Goal: Task Accomplishment & Management: Manage account settings

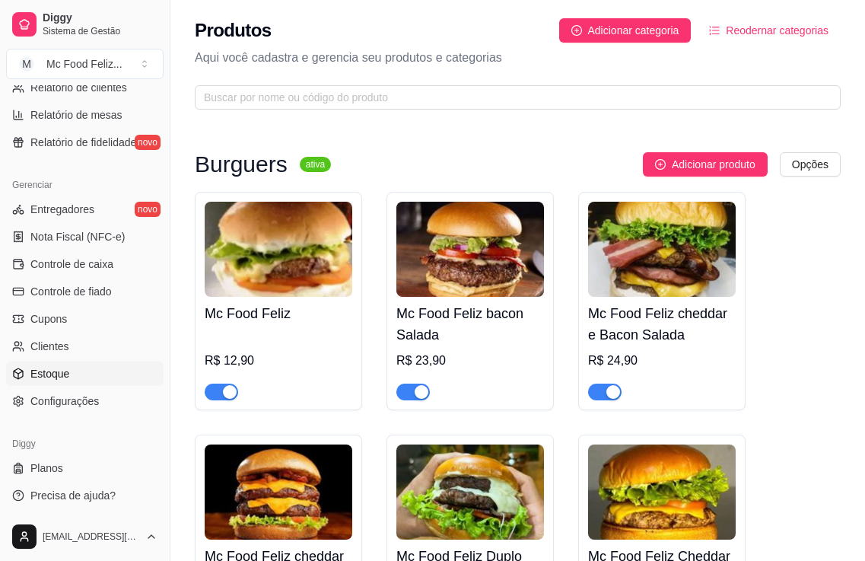
scroll to position [534, 0]
click at [79, 403] on span "Configurações" at bounding box center [64, 399] width 68 height 15
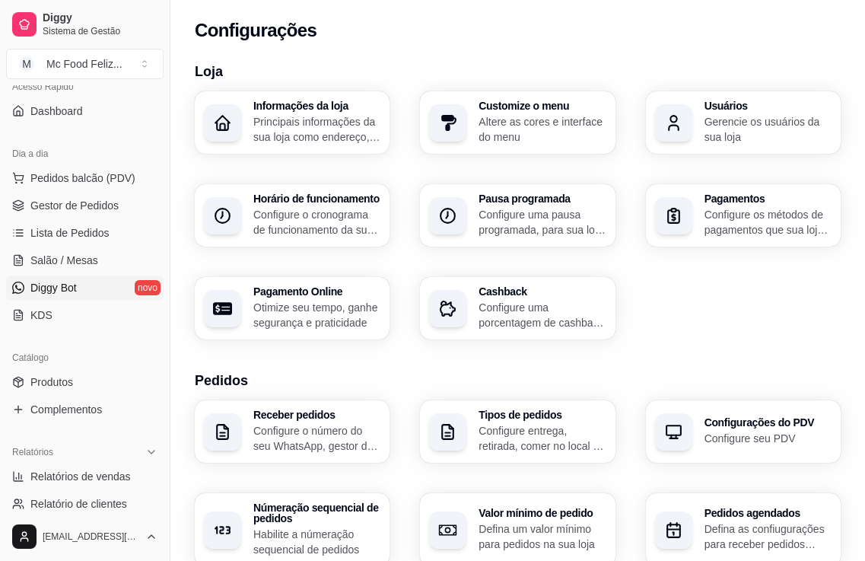
scroll to position [152, 0]
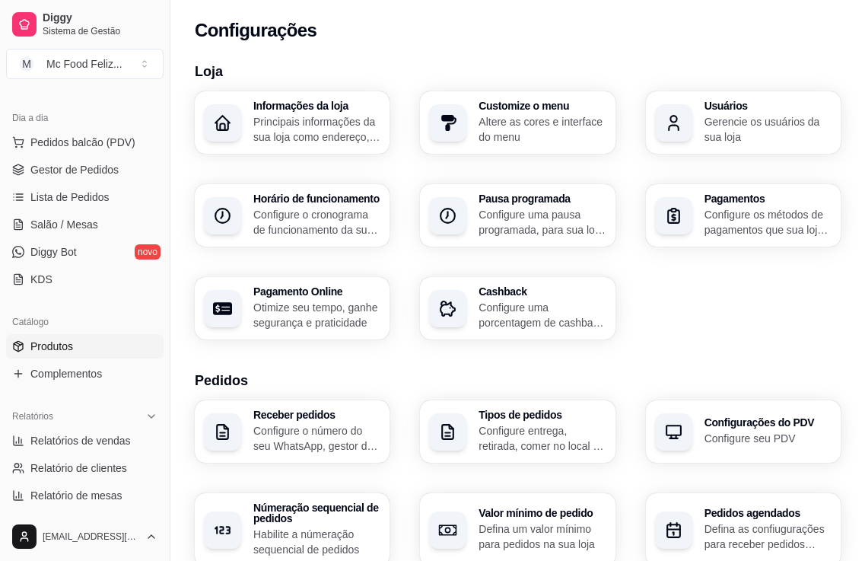
click at [70, 347] on span "Produtos" at bounding box center [51, 346] width 43 height 15
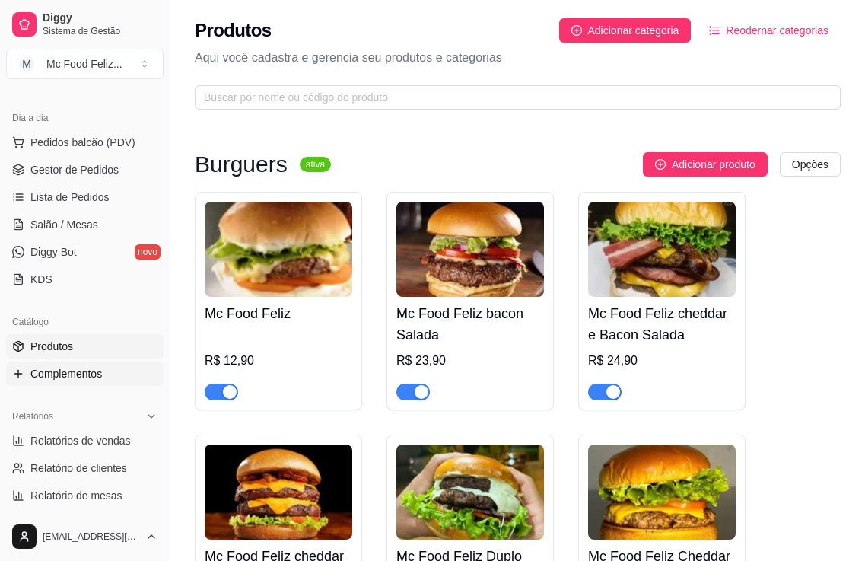
click at [69, 374] on span "Complementos" at bounding box center [66, 373] width 72 height 15
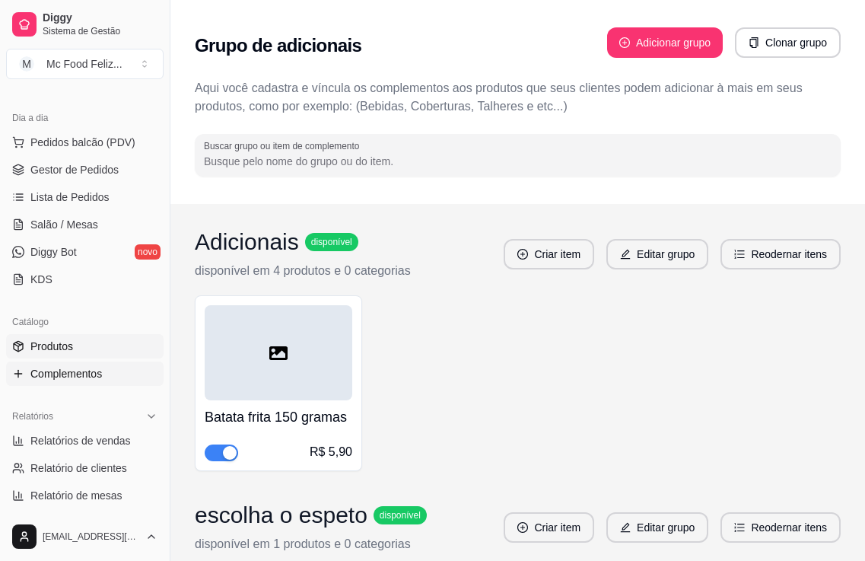
click at [60, 344] on span "Produtos" at bounding box center [51, 346] width 43 height 15
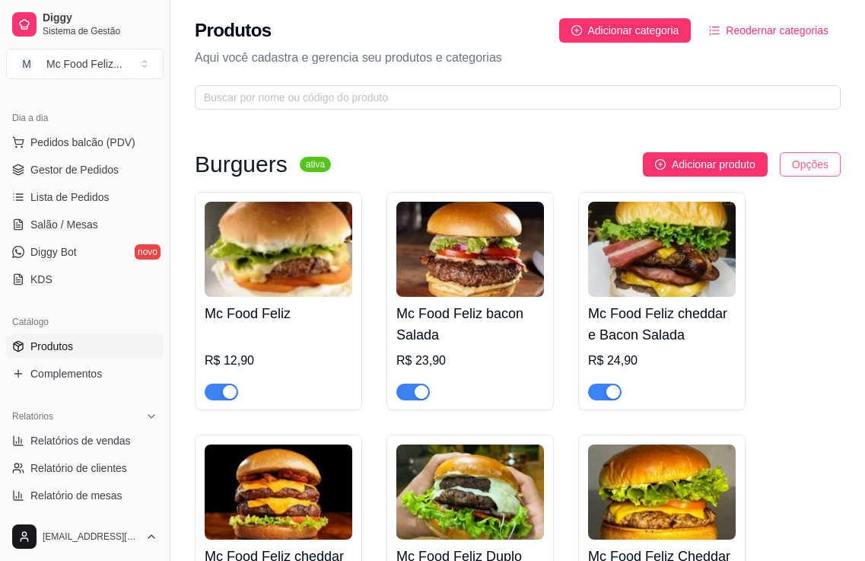
click at [810, 164] on html "Diggy Sistema de Gestão M Mc Food Feliz ... Loja aberta Período gratuito até 03…" at bounding box center [432, 280] width 865 height 561
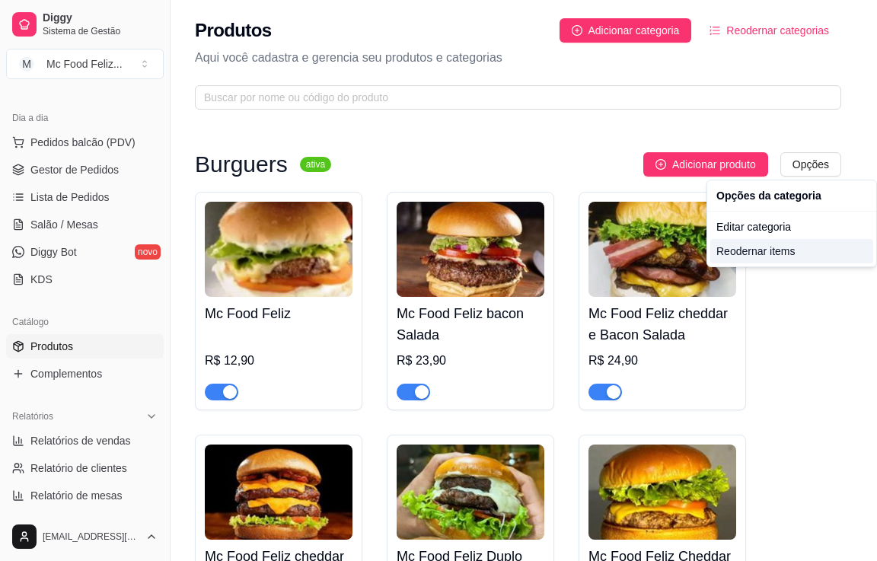
click at [734, 250] on div "Reodernar items" at bounding box center [791, 251] width 163 height 24
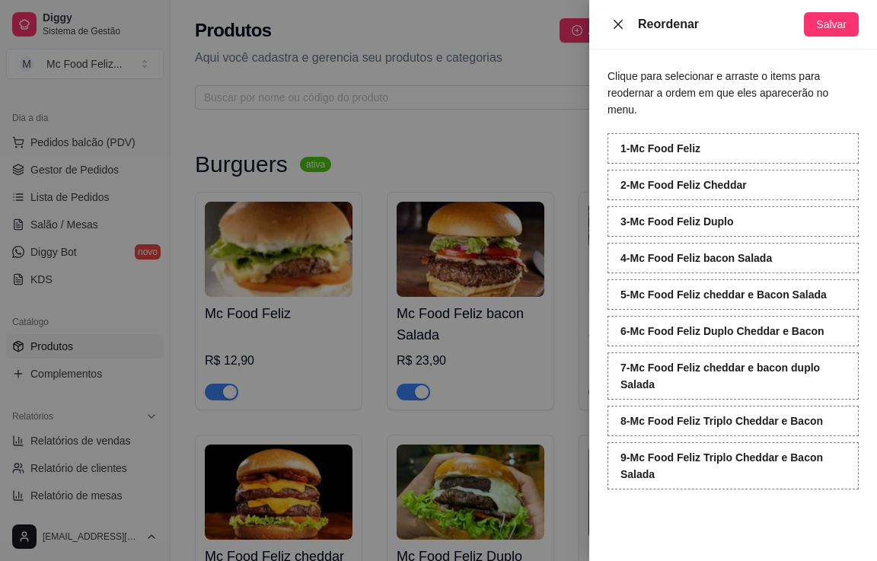
click at [618, 27] on icon "close" at bounding box center [618, 24] width 12 height 12
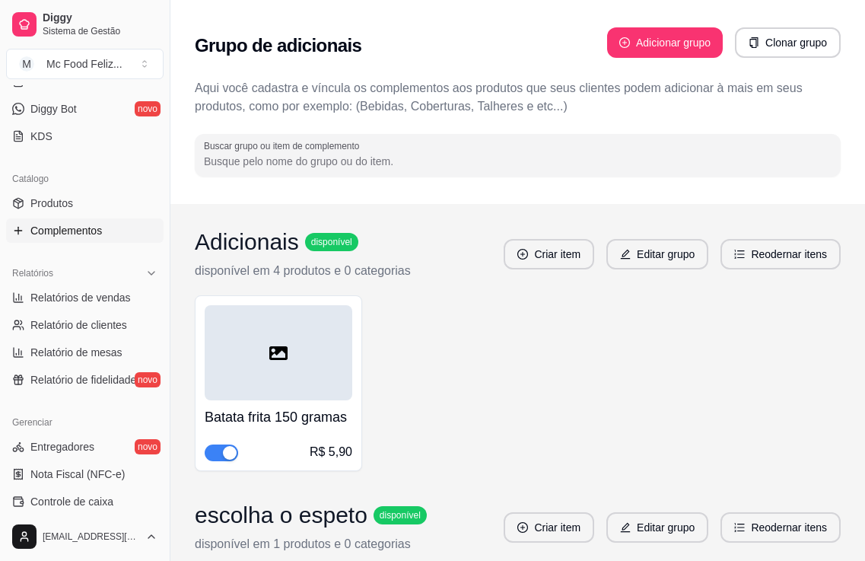
scroll to position [304, 0]
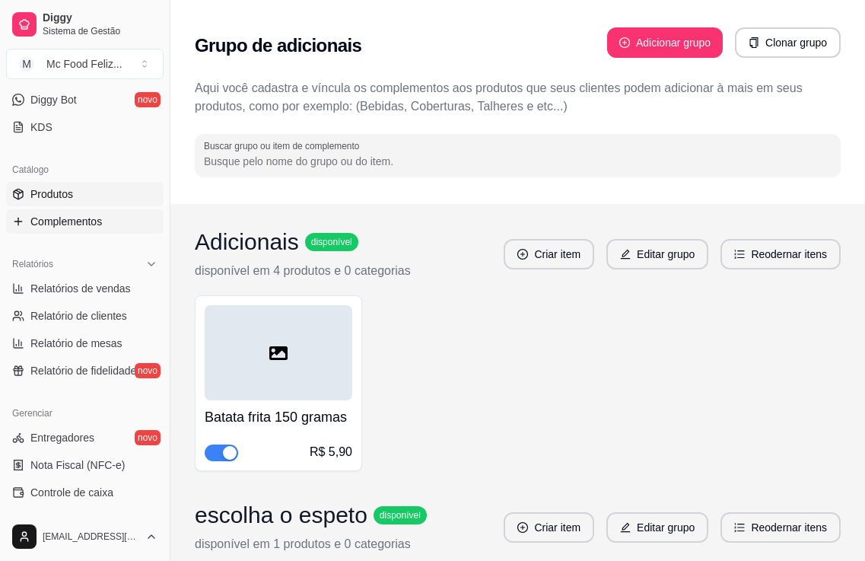
click at [70, 191] on span "Produtos" at bounding box center [51, 193] width 43 height 15
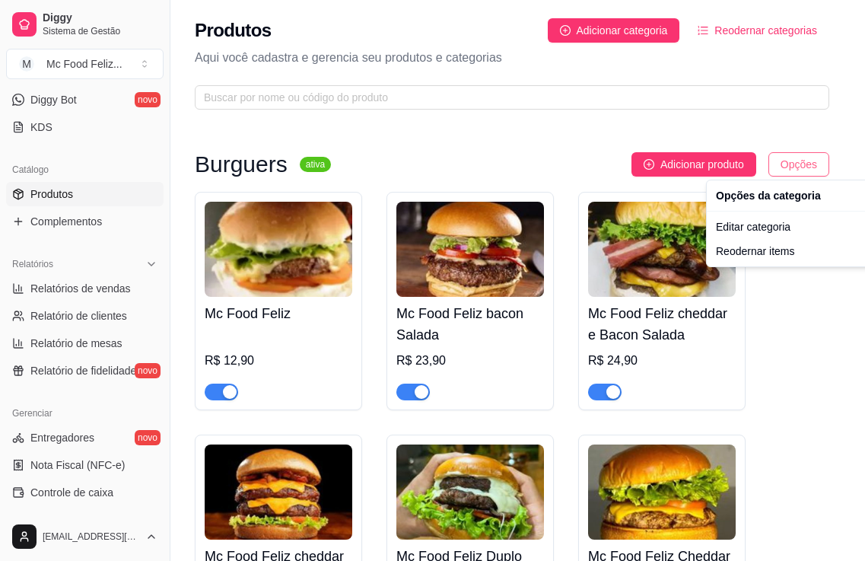
click at [798, 159] on html "Diggy Sistema de Gestão M Mc Food Feliz ... Loja aberta Período gratuito até 03…" at bounding box center [432, 280] width 865 height 561
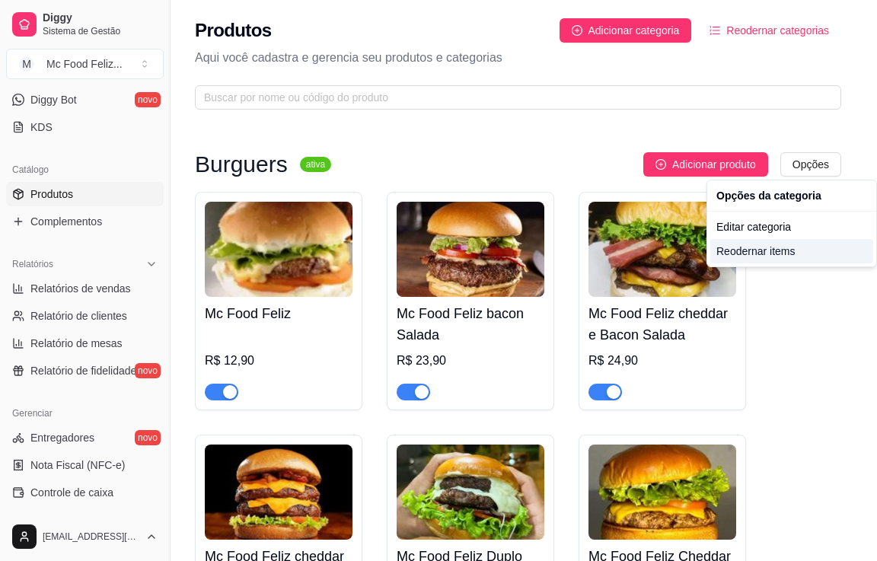
click at [756, 248] on div "Reodernar items" at bounding box center [791, 251] width 163 height 24
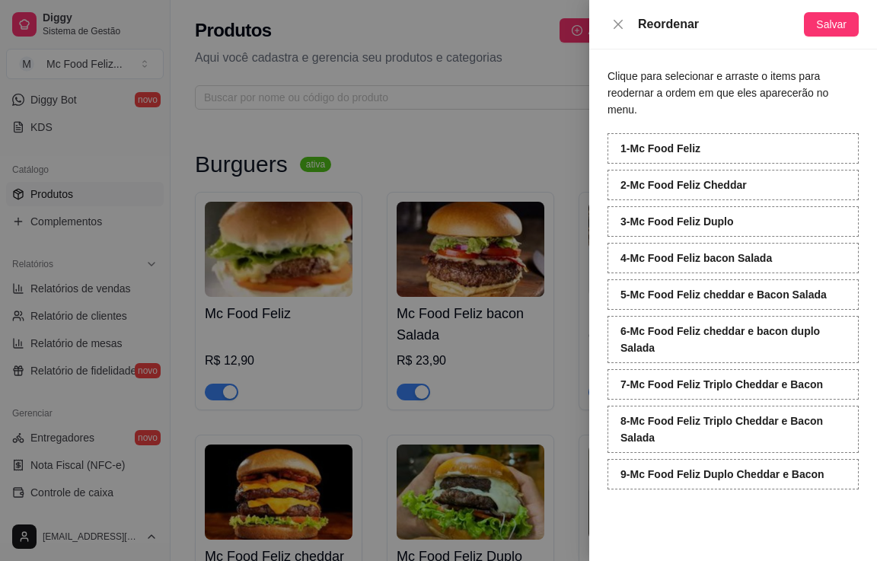
click at [732, 135] on div "1 - Mc Food Feliz" at bounding box center [732, 148] width 251 height 30
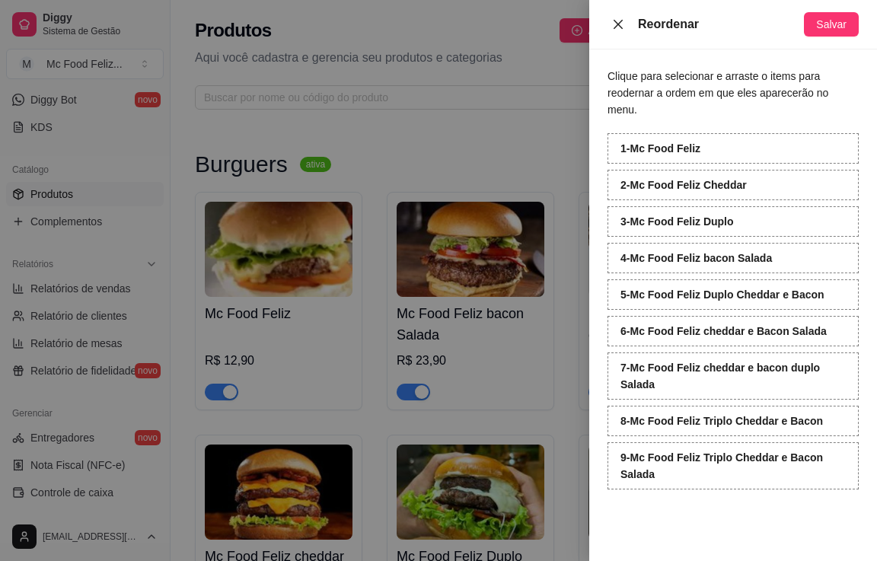
click at [619, 23] on icon "close" at bounding box center [617, 23] width 9 height 9
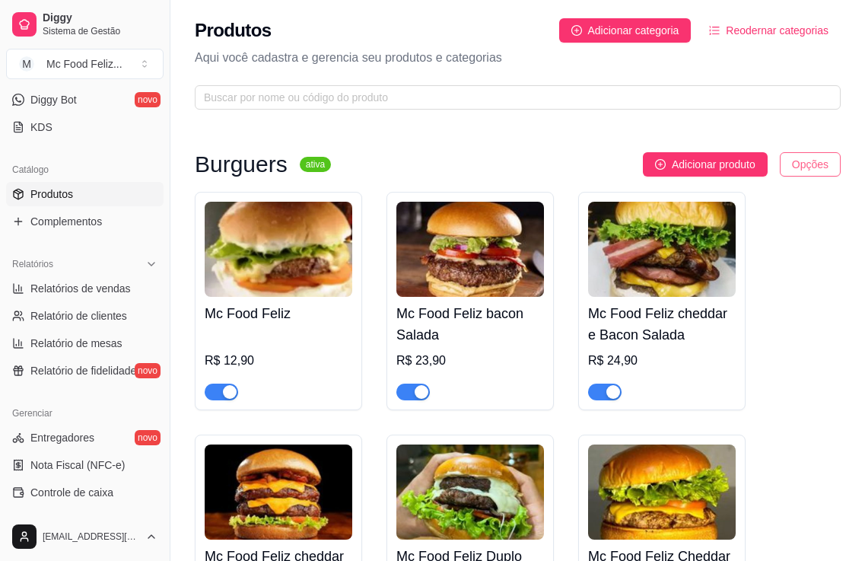
click at [816, 159] on html "Diggy Sistema de Gestão M Mc Food Feliz ... Loja aberta Período gratuito até 03…" at bounding box center [432, 280] width 865 height 561
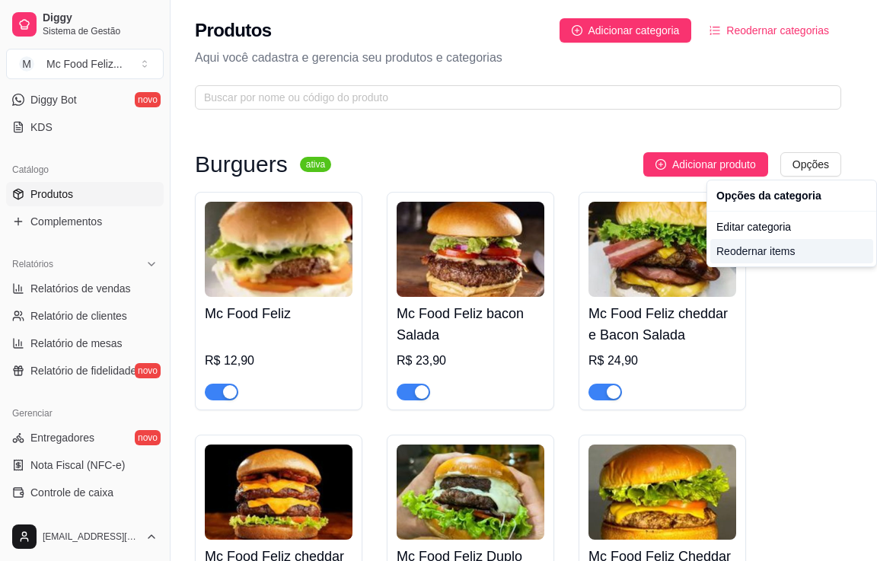
click at [765, 247] on div "Reodernar items" at bounding box center [791, 251] width 163 height 24
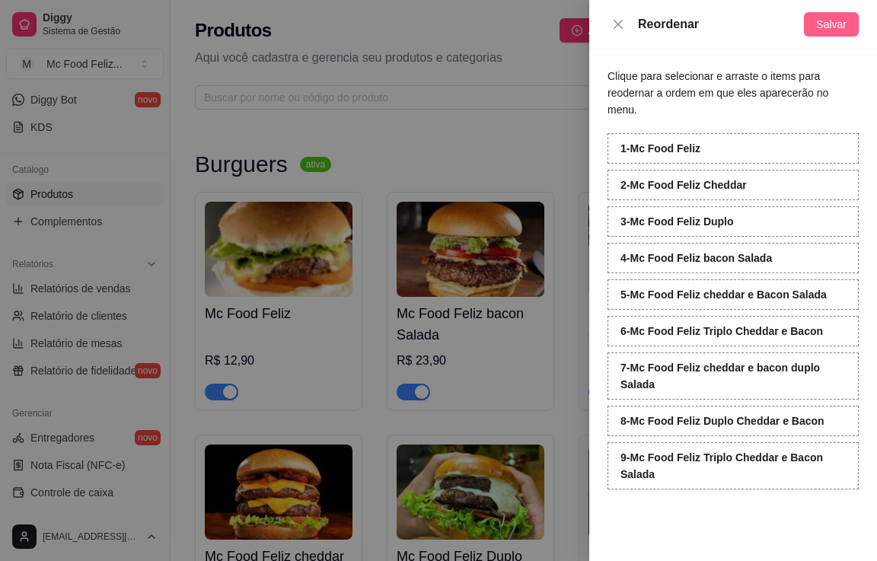
drag, startPoint x: 836, startPoint y: 19, endPoint x: 795, endPoint y: 49, distance: 50.7
click at [833, 19] on span "Salvar" at bounding box center [831, 24] width 30 height 17
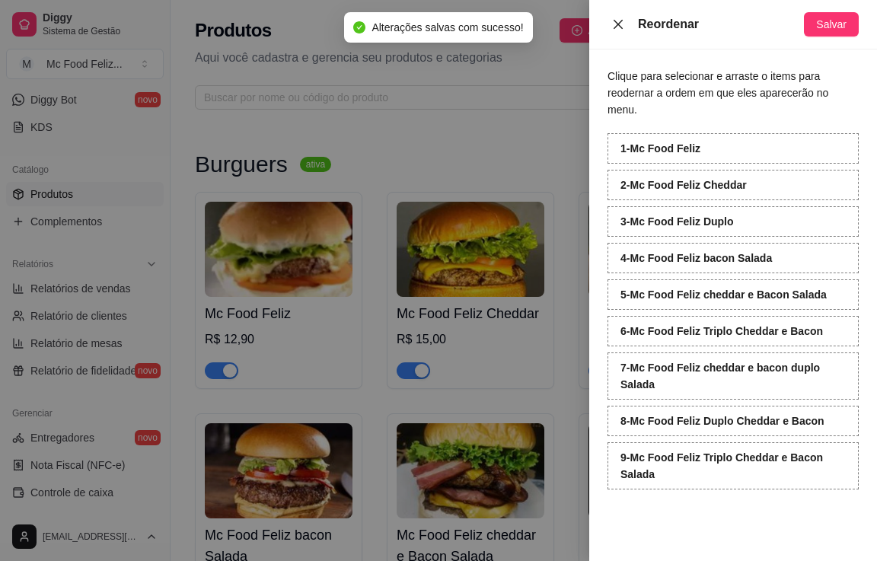
click at [617, 25] on icon "close" at bounding box center [617, 23] width 9 height 9
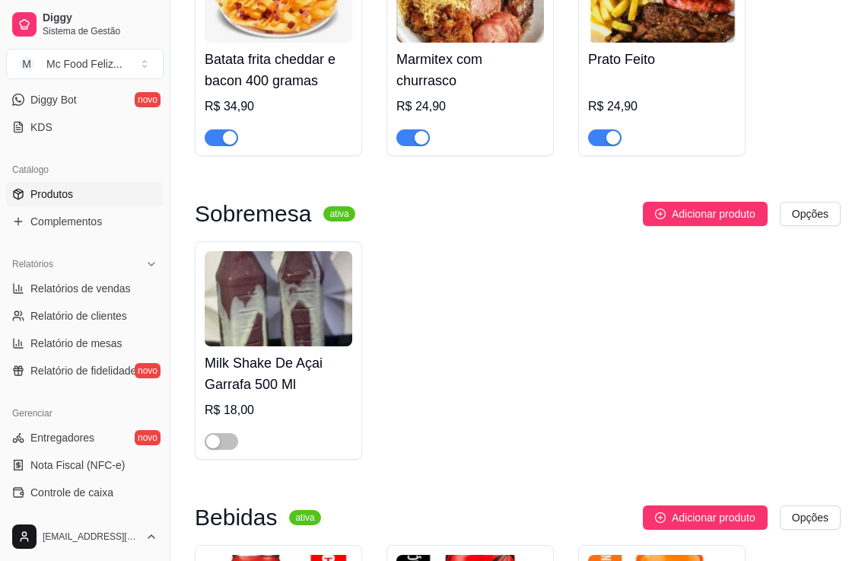
scroll to position [1978, 0]
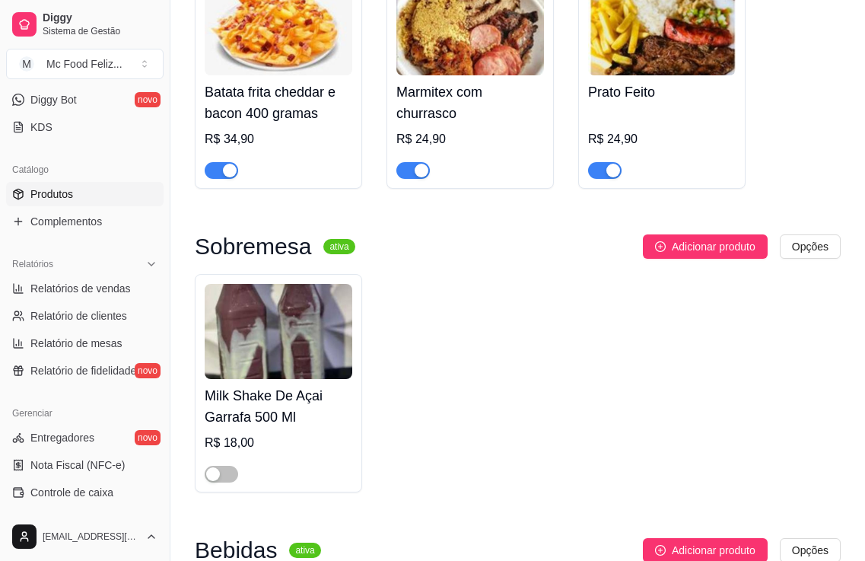
click at [285, 360] on img at bounding box center [279, 331] width 148 height 95
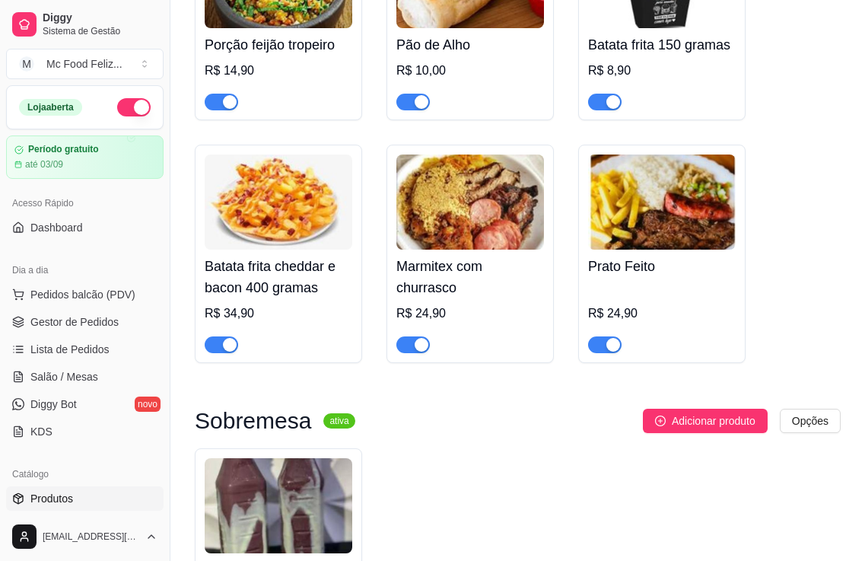
scroll to position [1750, 0]
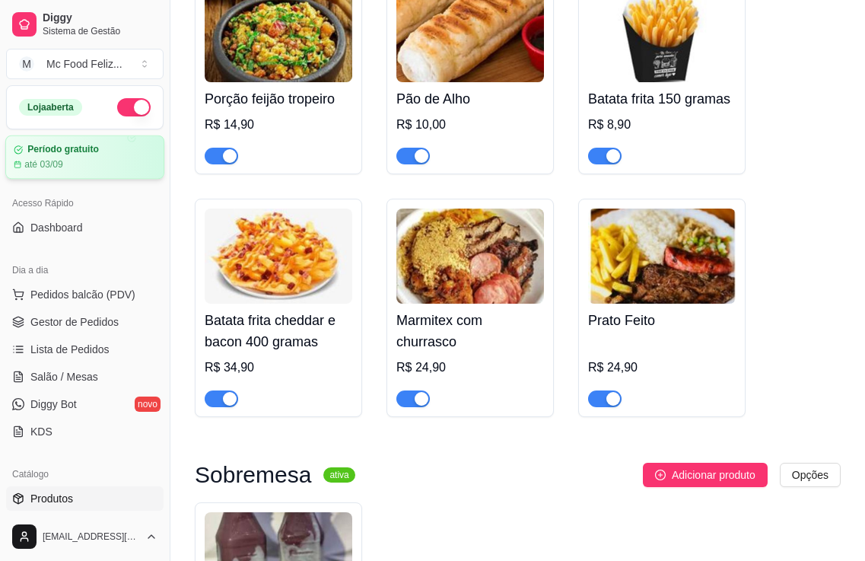
click at [75, 152] on article "Período gratuito" at bounding box center [63, 149] width 72 height 11
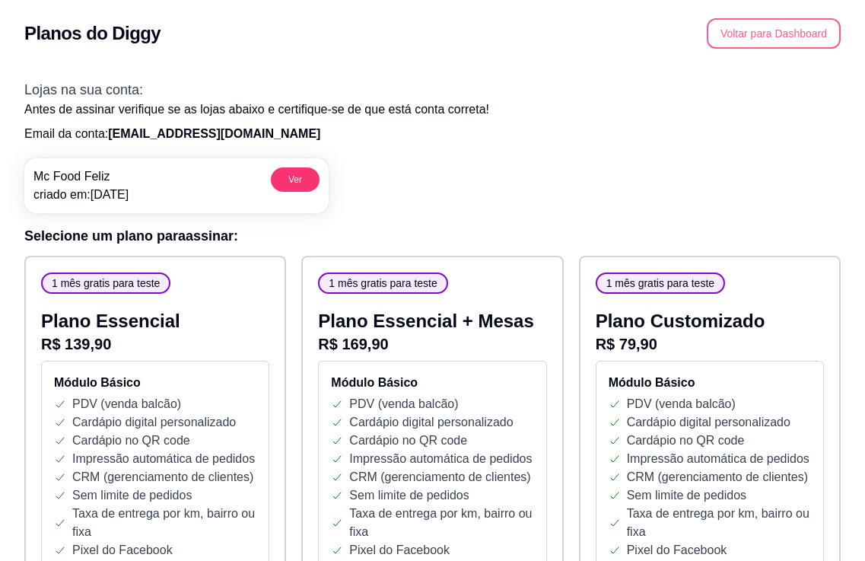
click at [749, 39] on button "Voltar para Dashboard" at bounding box center [774, 33] width 134 height 30
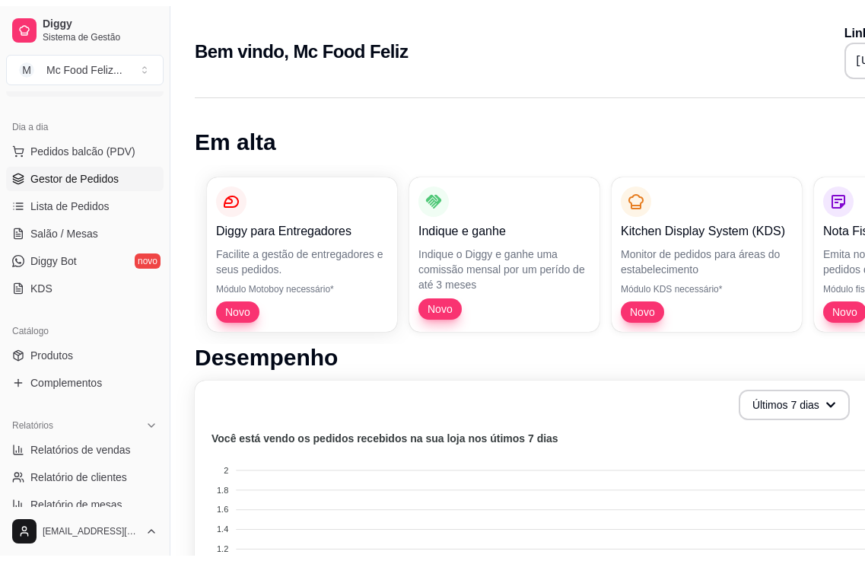
scroll to position [152, 0]
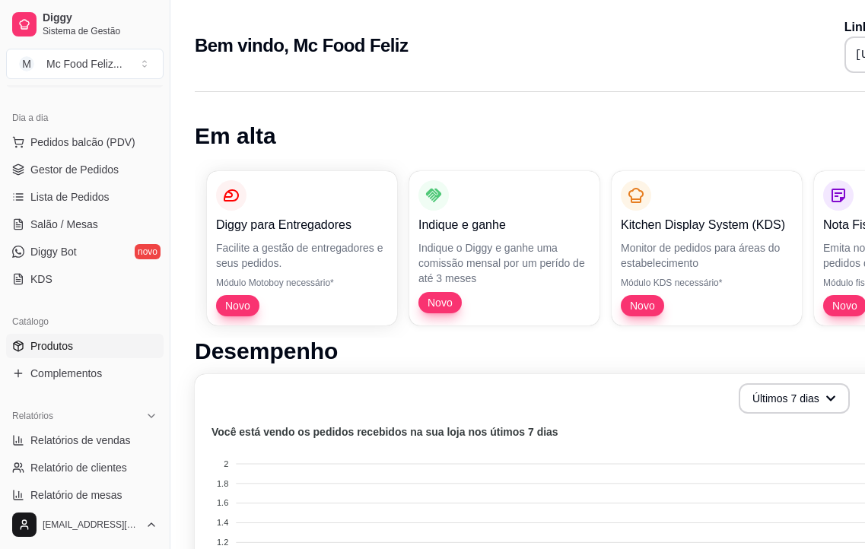
click at [69, 348] on span "Produtos" at bounding box center [51, 346] width 43 height 15
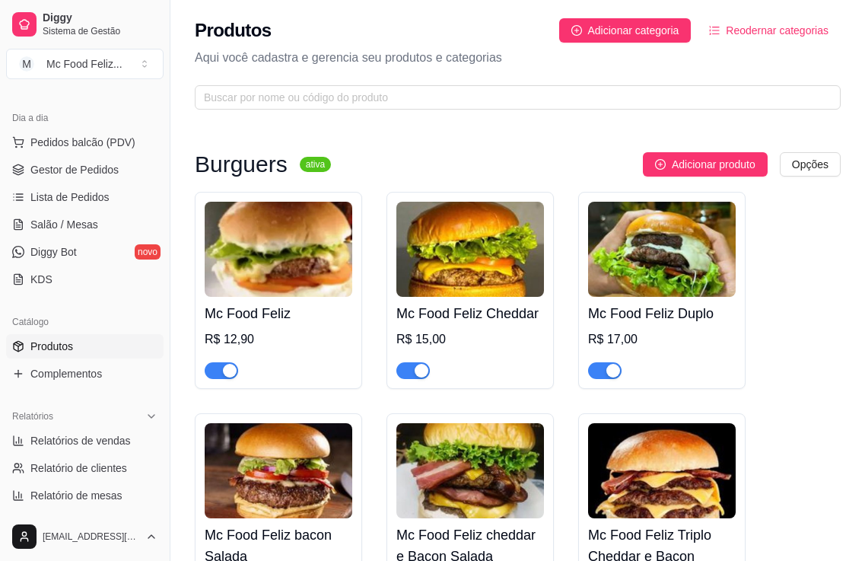
click at [271, 274] on img at bounding box center [279, 249] width 148 height 95
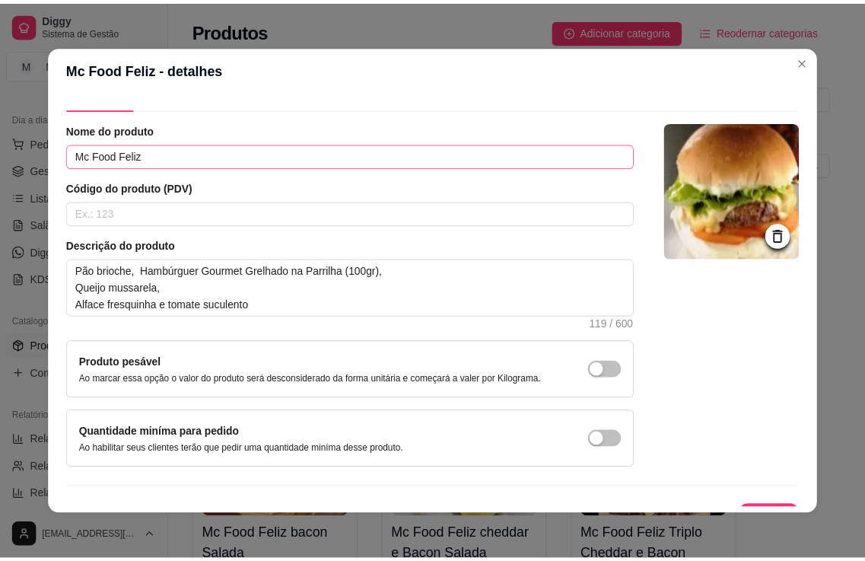
scroll to position [59, 0]
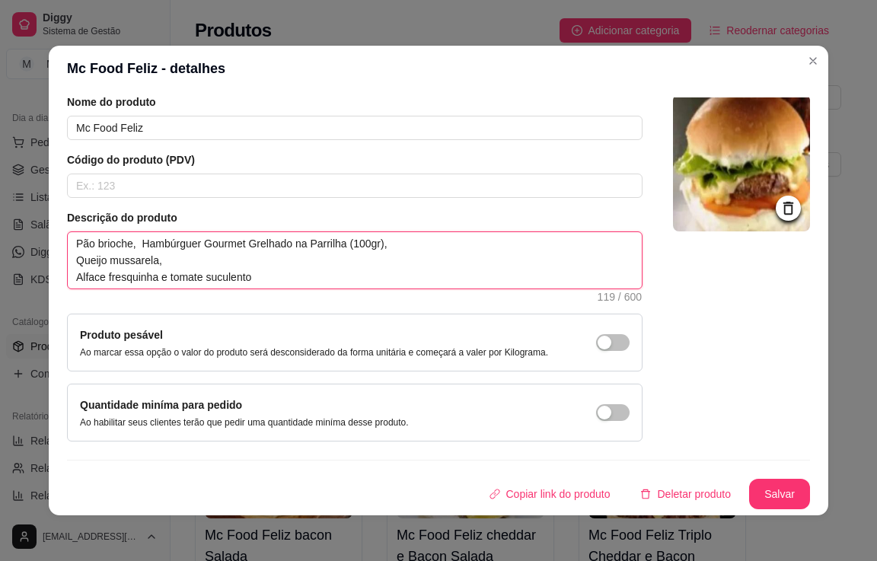
click at [102, 277] on textarea "Pão brioche, Hambúrguer Gourmet Grelhado na Parrilha (100gr), Queijo mussarela,…" at bounding box center [355, 260] width 574 height 56
type textarea "Pão brioche, Hambúrguer Gourmet Grelhado na Parrilha (100gr), Queijo mussarela,…"
click at [167, 276] on textarea "Pão brioche, Hambúrguer Gourmet Grelhado na Parrilha (100gr), Queijo mussarela,…" at bounding box center [355, 260] width 574 height 56
type textarea "Pão brioche, Hambúrguer Gourmet Grelhado na Parrilha (100gr), Queijo mussarela,…"
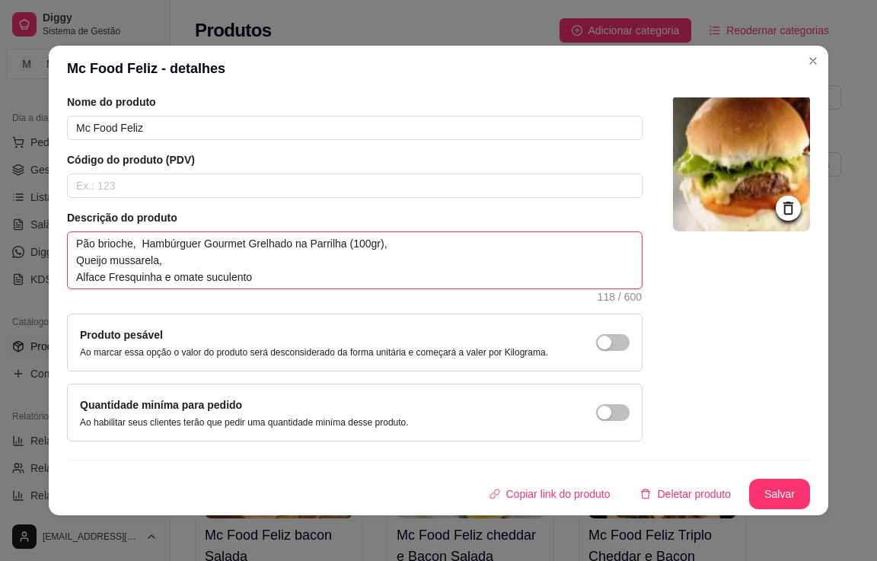
type textarea "Pão brioche, Hambúrguer Gourmet Grelhado na Parrilha (100gr), Queijo mussarela,…"
click at [205, 276] on textarea "Pão brioche, Hambúrguer Gourmet Grelhado na Parrilha (100gr), Queijo mussarela,…" at bounding box center [355, 260] width 574 height 56
type textarea "Pão brioche, Hambúrguer Gourmet Grelhado na Parrilha (100gr), Queijo mussarela,…"
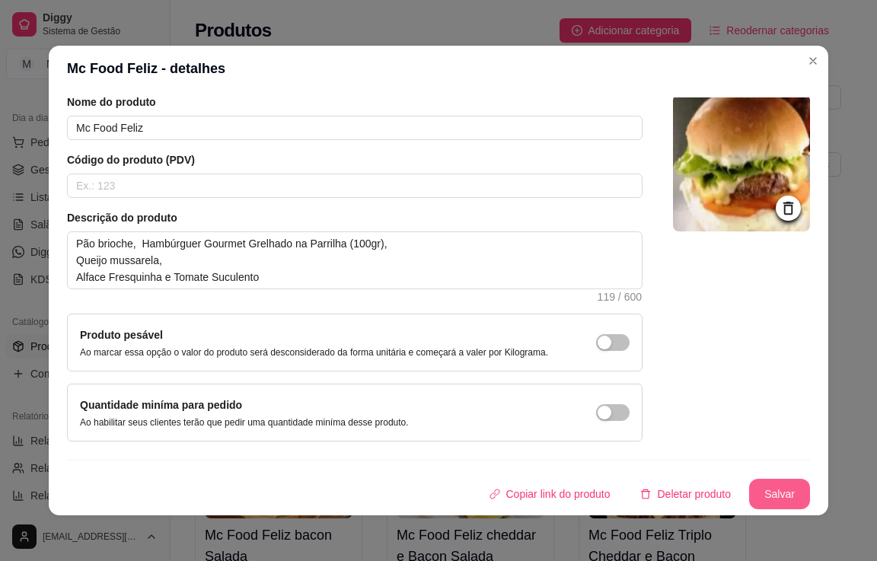
click at [759, 489] on button "Salvar" at bounding box center [779, 494] width 61 height 30
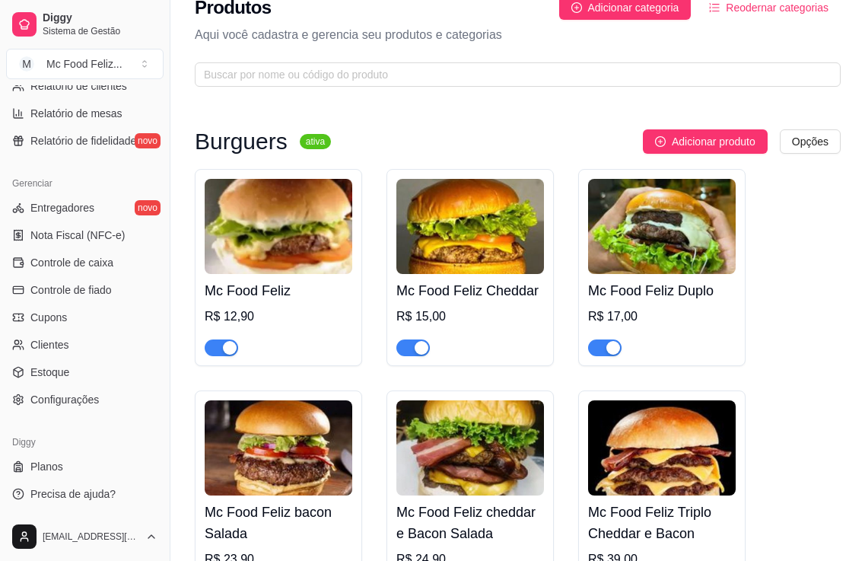
scroll to position [0, 0]
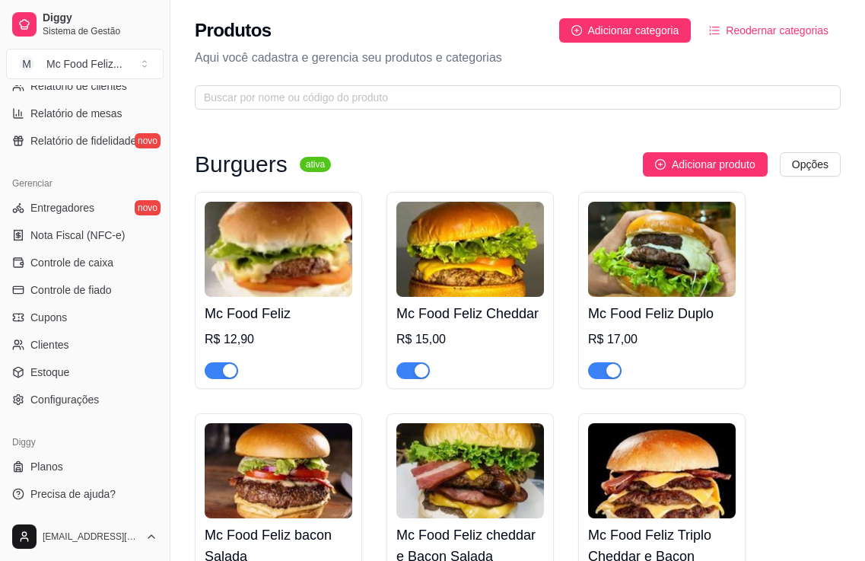
click at [732, 26] on span "Reodernar categorias" at bounding box center [777, 30] width 103 height 17
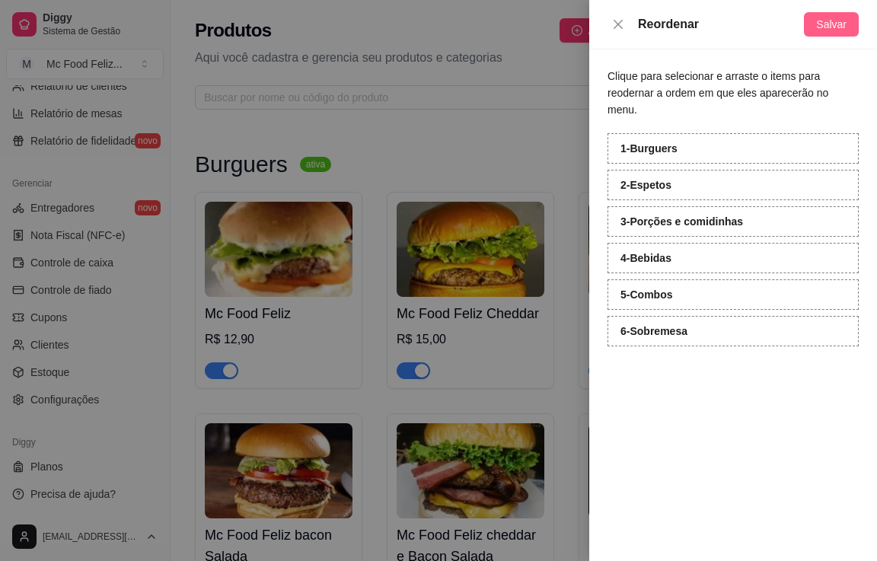
click at [836, 28] on span "Salvar" at bounding box center [831, 24] width 30 height 17
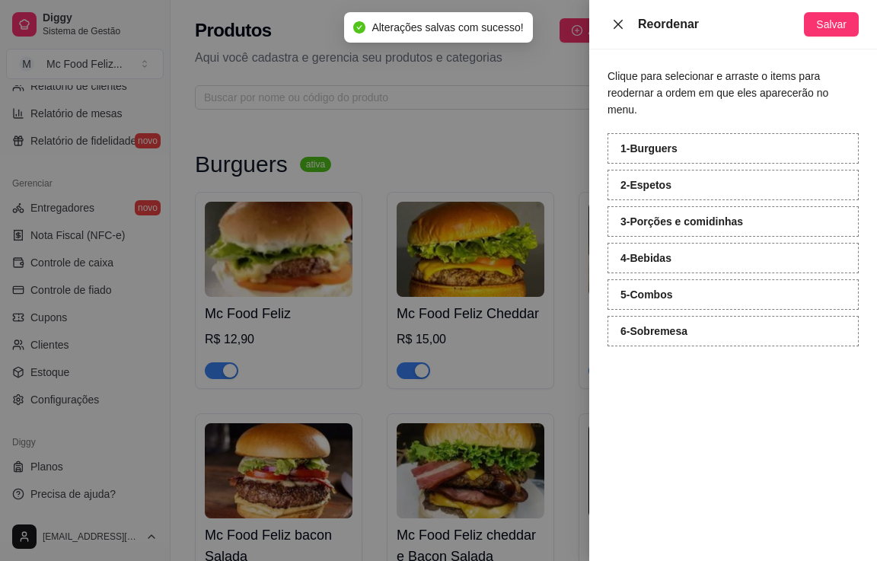
click at [619, 23] on icon "close" at bounding box center [617, 23] width 9 height 9
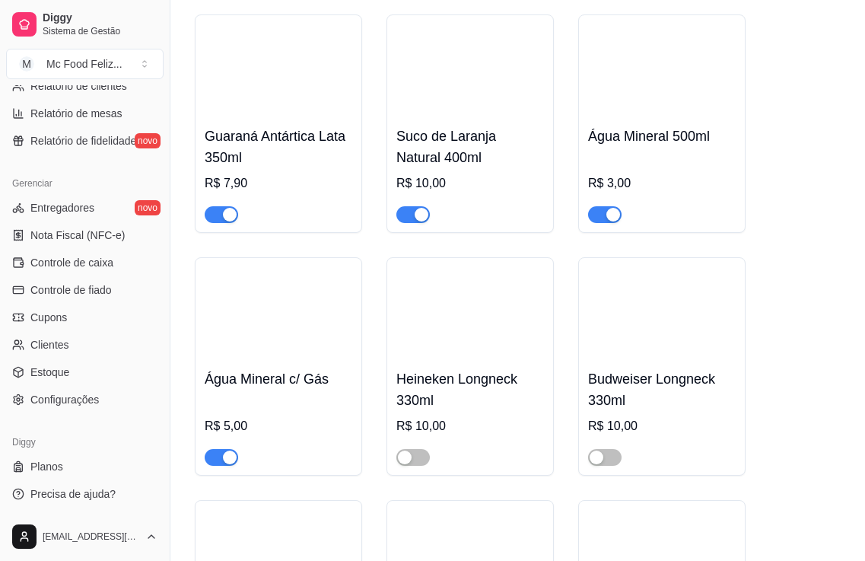
scroll to position [2435, 0]
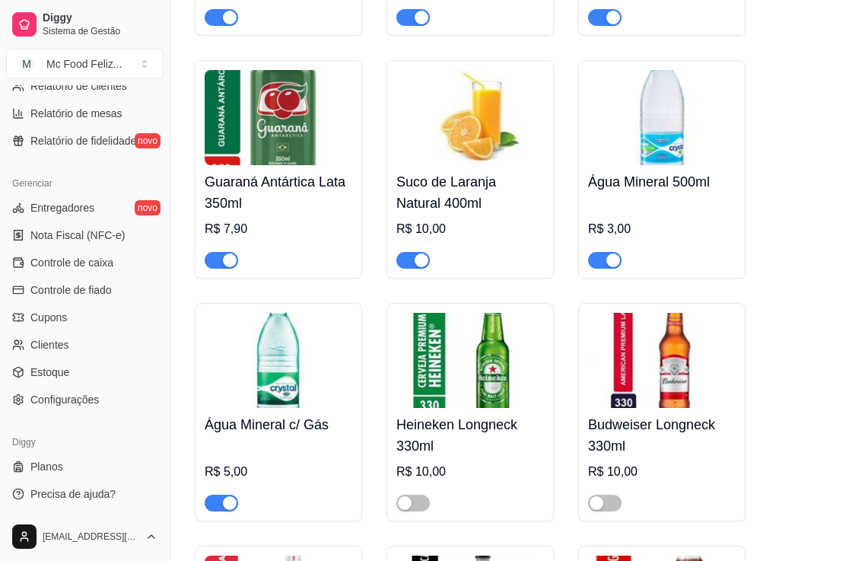
click at [645, 233] on div "R$ 3,00" at bounding box center [662, 229] width 148 height 18
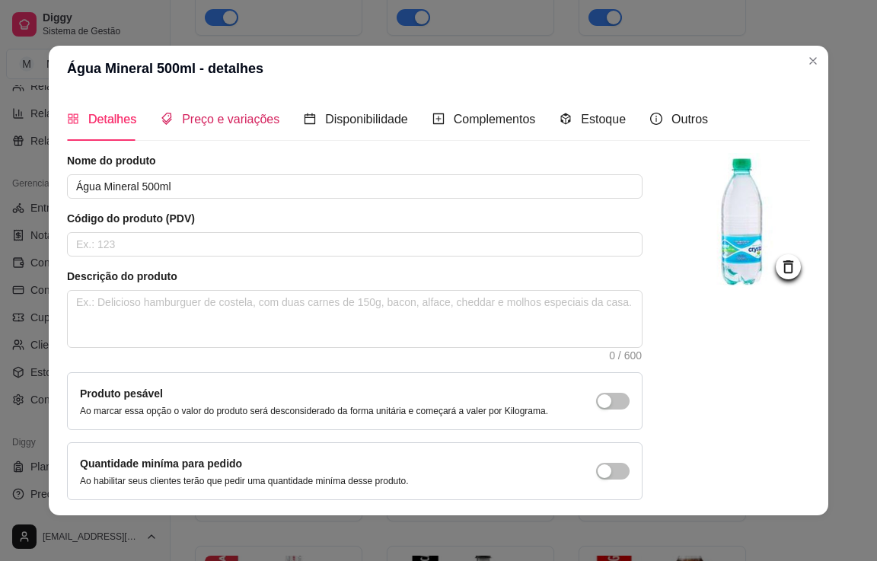
click at [224, 119] on span "Preço e variações" at bounding box center [230, 119] width 97 height 13
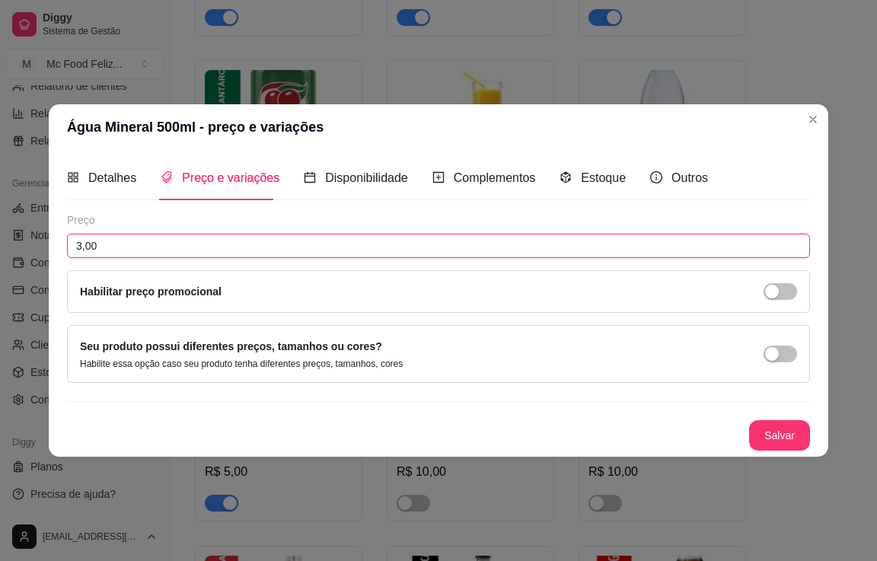
drag, startPoint x: 172, startPoint y: 235, endPoint x: 148, endPoint y: 240, distance: 24.0
click at [166, 235] on input "3,00" at bounding box center [438, 246] width 743 height 24
type input "3,90"
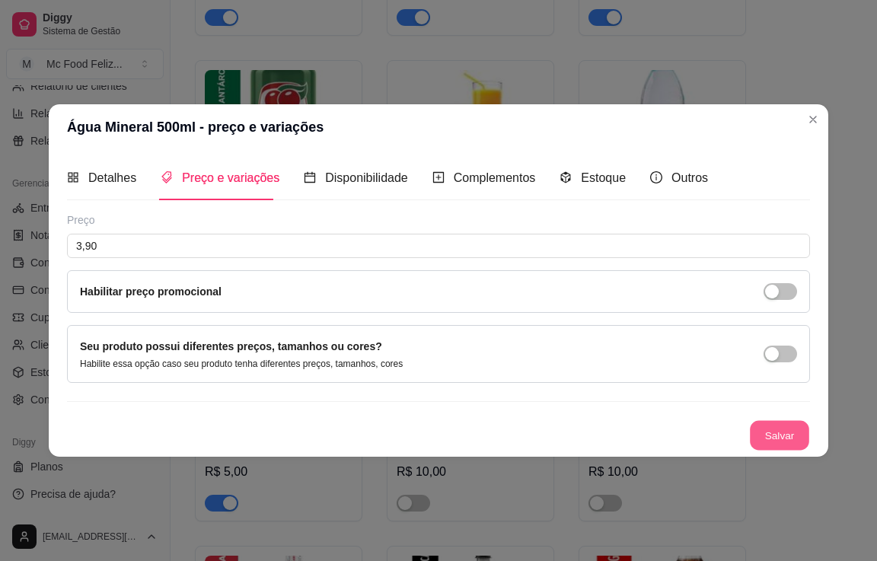
click at [775, 433] on button "Salvar" at bounding box center [779, 435] width 59 height 30
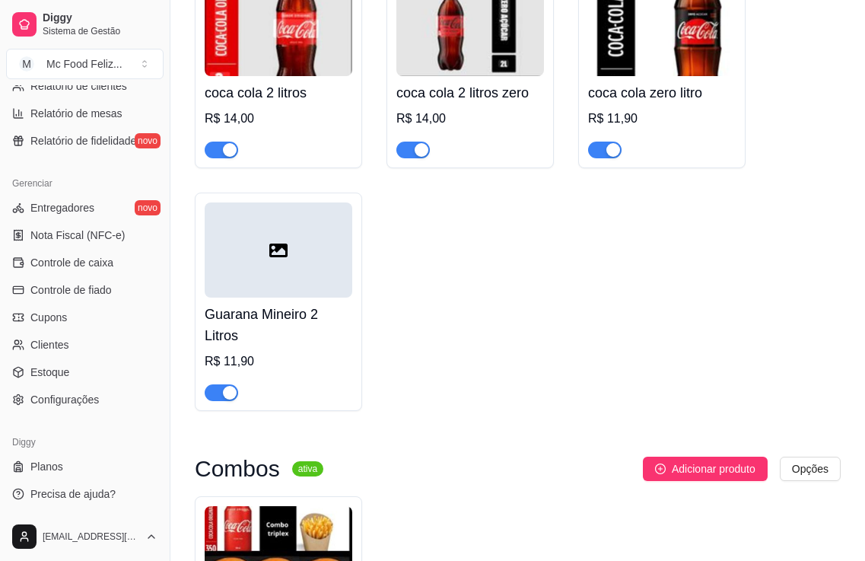
scroll to position [3348, 0]
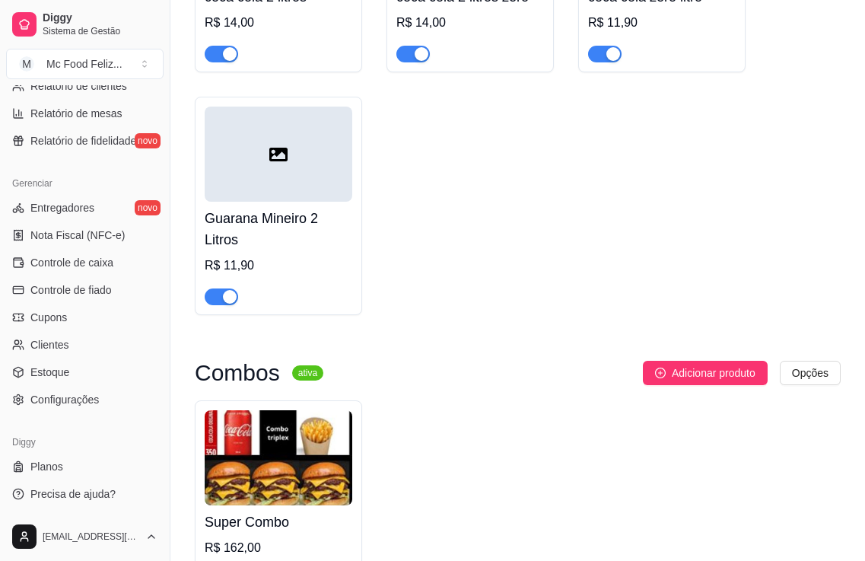
click at [276, 161] on icon at bounding box center [278, 155] width 18 height 14
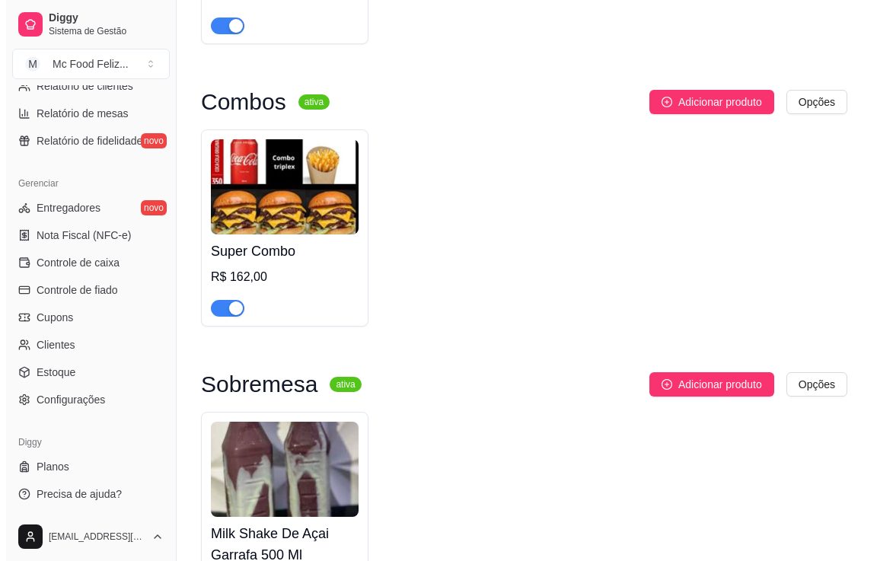
scroll to position [3653, 0]
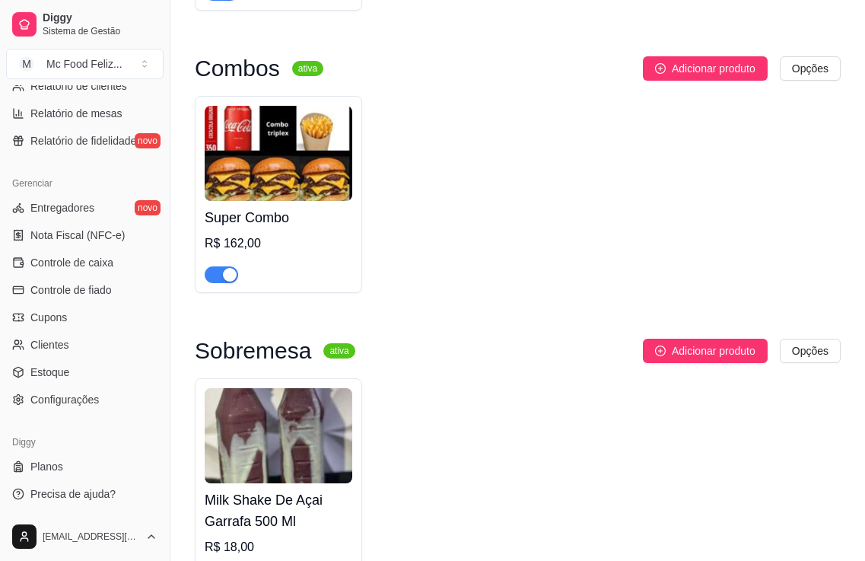
click at [299, 189] on img at bounding box center [279, 153] width 148 height 95
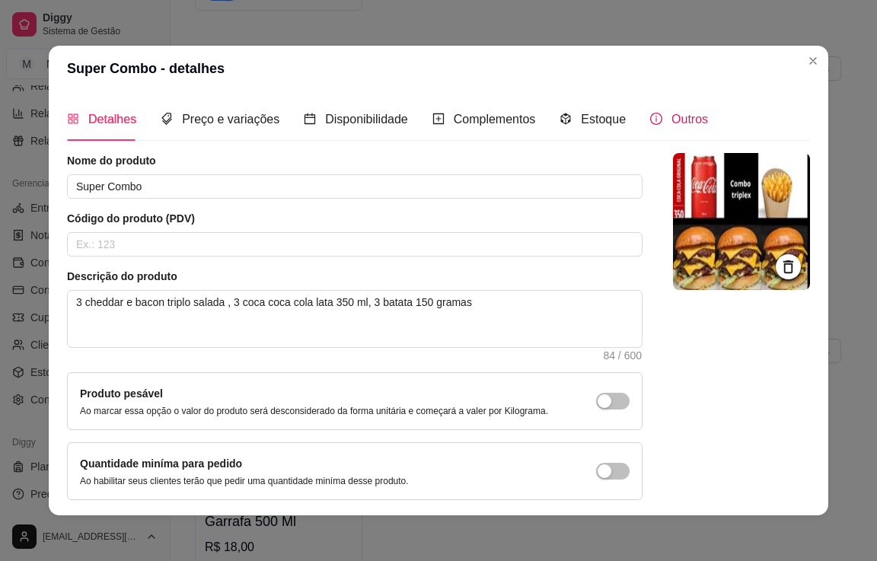
click at [680, 126] on span "Outros" at bounding box center [689, 119] width 37 height 13
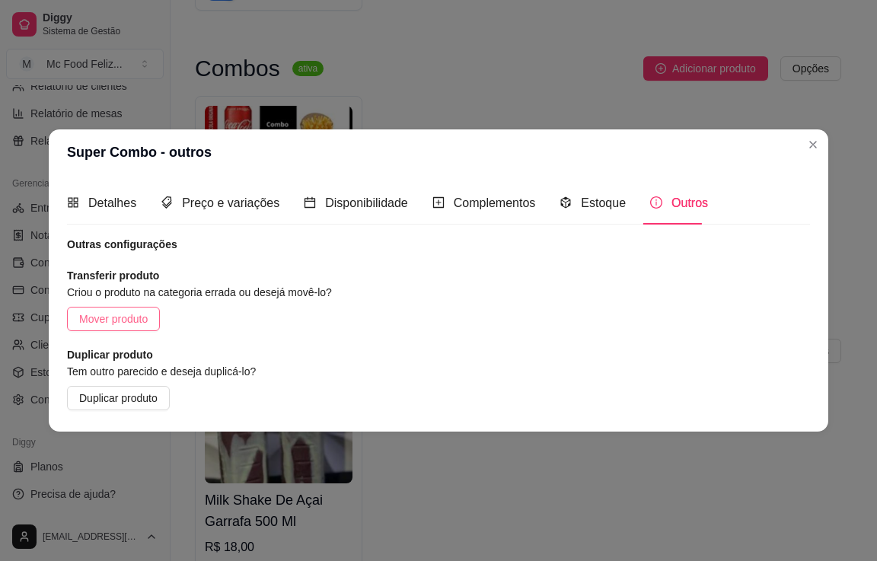
click at [139, 320] on span "Mover produto" at bounding box center [113, 318] width 68 height 17
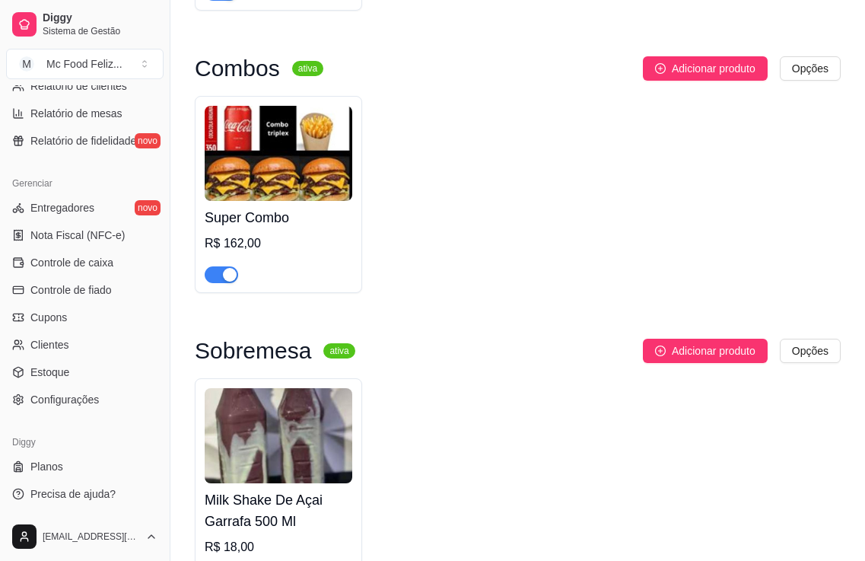
drag, startPoint x: 250, startPoint y: 196, endPoint x: 231, endPoint y: 319, distance: 124.0
click at [231, 308] on div "Combos ativa Adicionar produto Opções Super Combo R$ 162,00" at bounding box center [518, 182] width 646 height 252
click at [266, 200] on img at bounding box center [279, 153] width 148 height 95
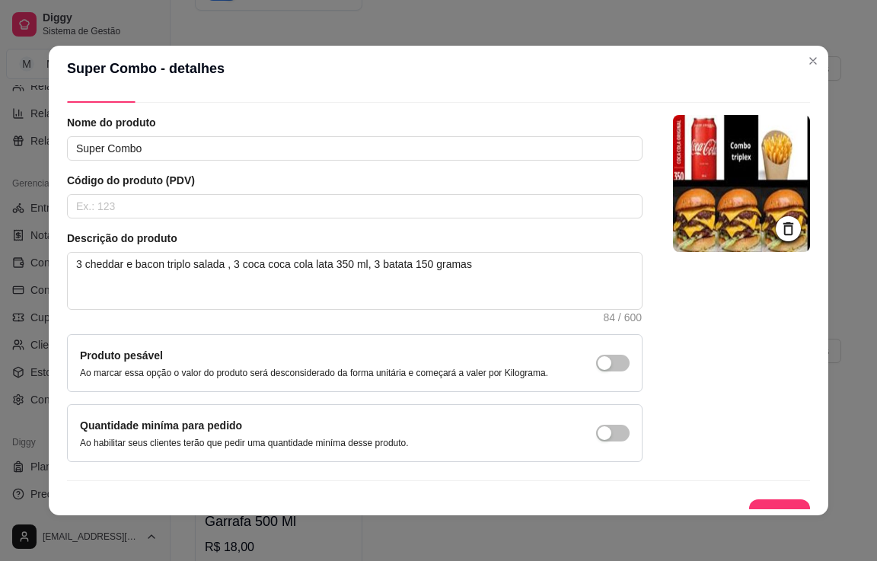
scroll to position [59, 0]
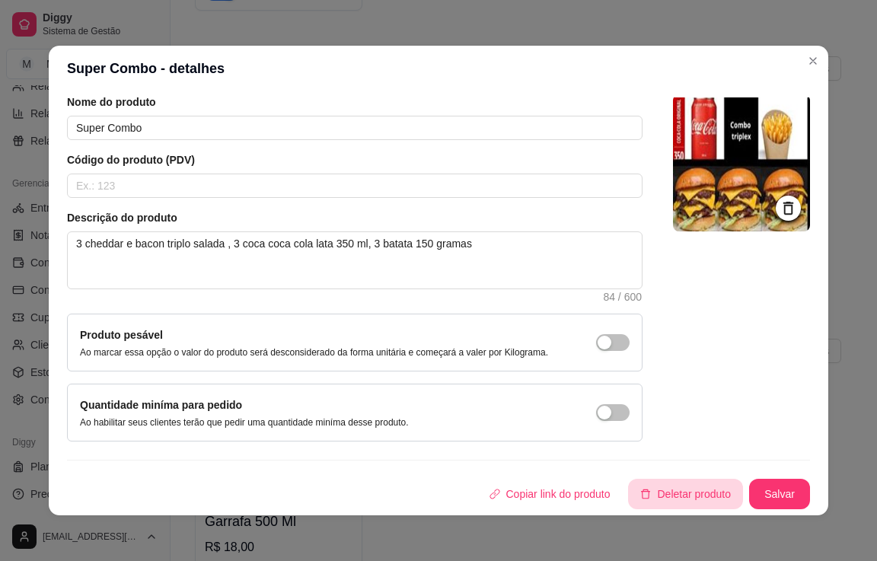
click at [660, 493] on button "Deletar produto" at bounding box center [685, 494] width 115 height 30
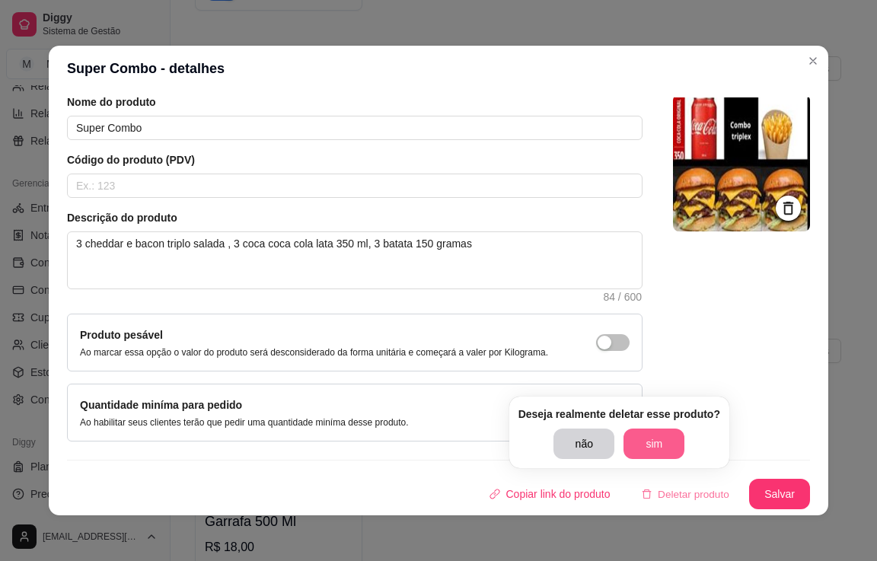
click at [664, 439] on button "sim" at bounding box center [653, 443] width 61 height 30
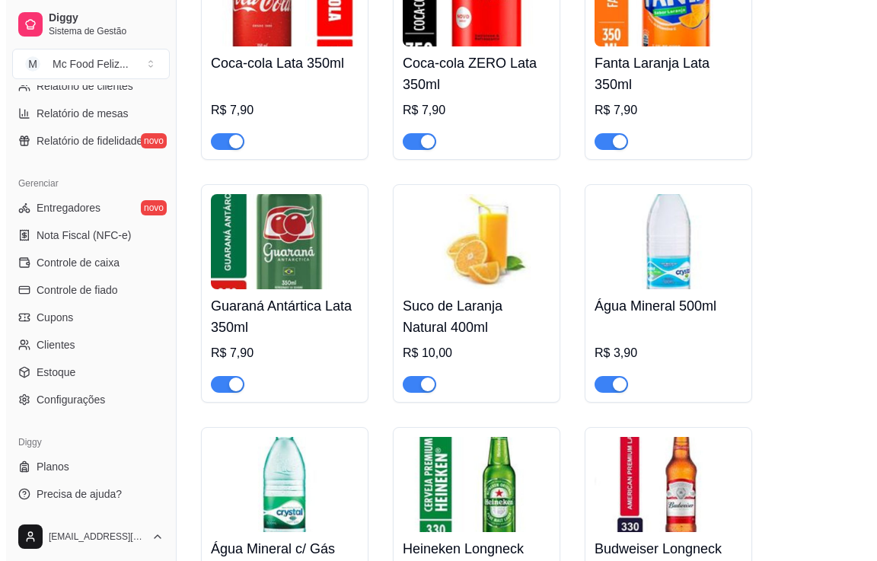
scroll to position [2304, 0]
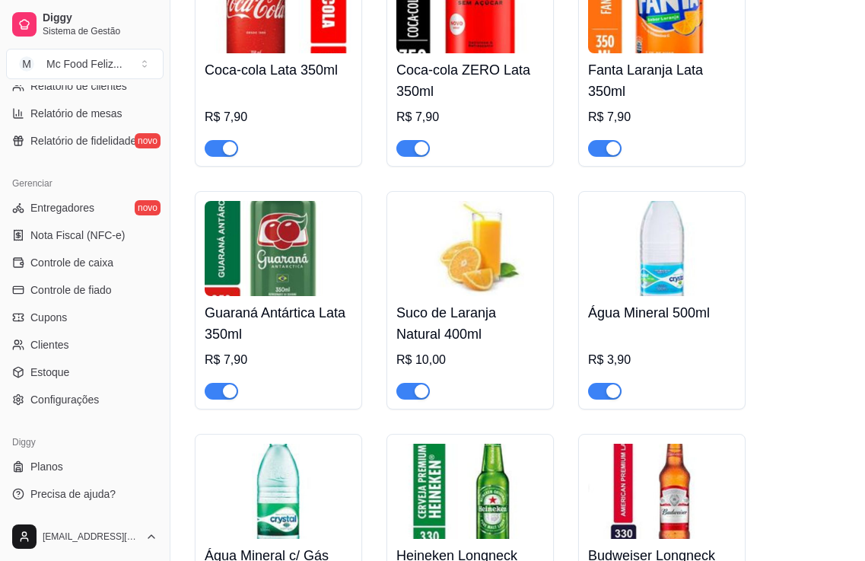
click at [531, 282] on img at bounding box center [470, 248] width 148 height 95
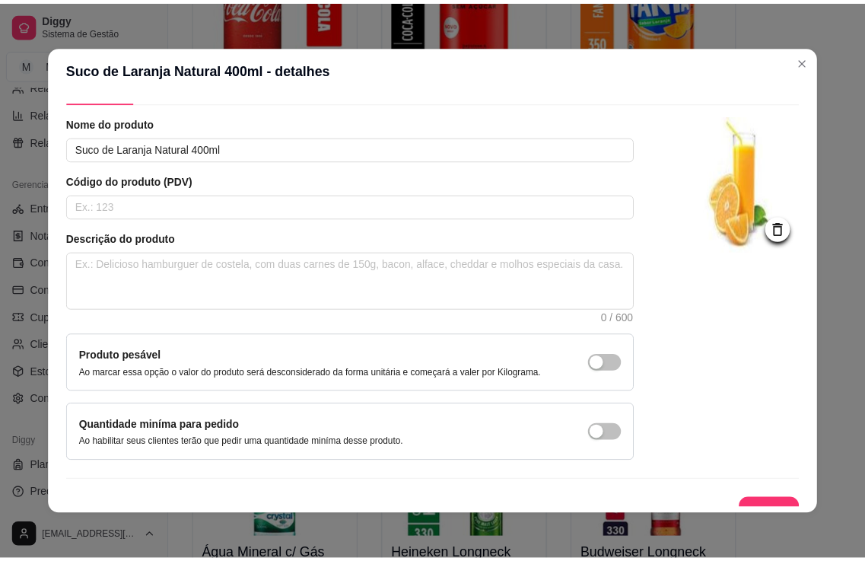
scroll to position [59, 0]
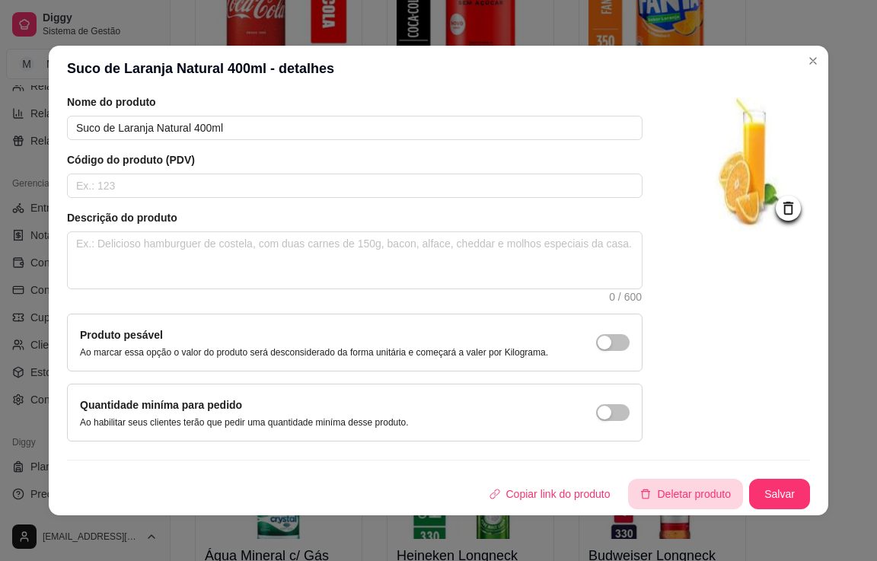
click at [665, 497] on button "Deletar produto" at bounding box center [685, 494] width 115 height 30
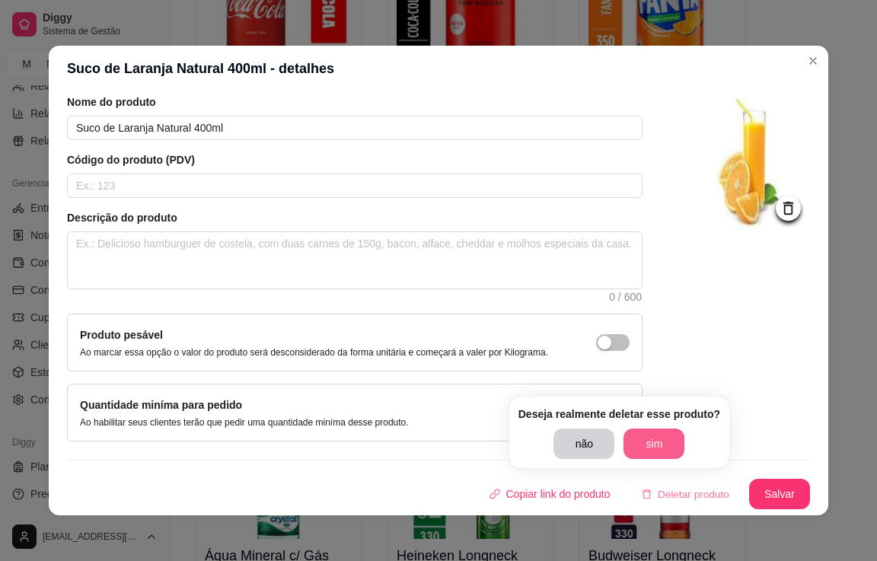
click at [656, 441] on button "sim" at bounding box center [653, 443] width 61 height 30
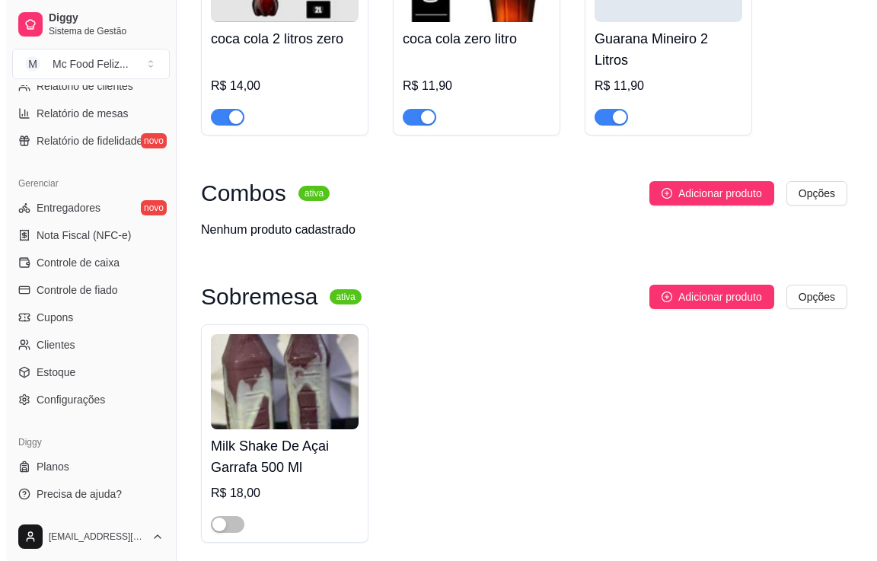
scroll to position [3354, 0]
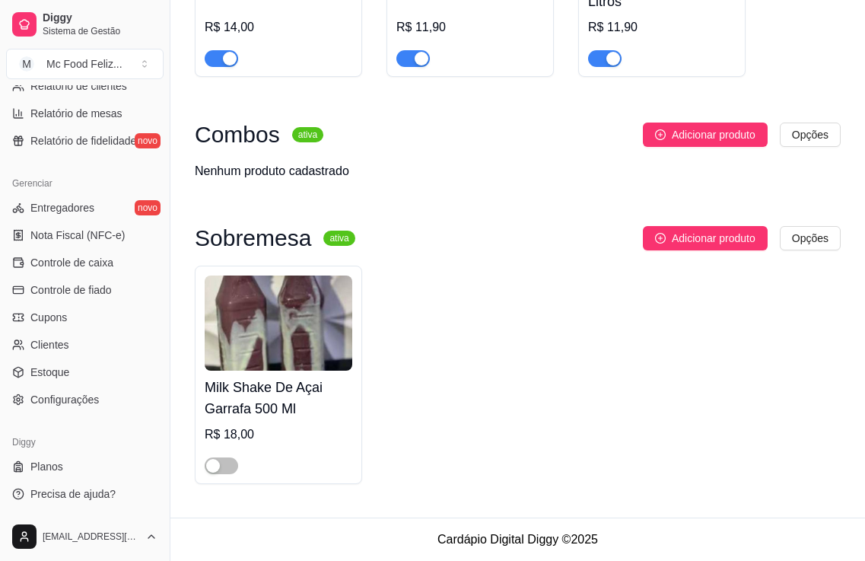
click at [296, 336] on img at bounding box center [279, 322] width 148 height 95
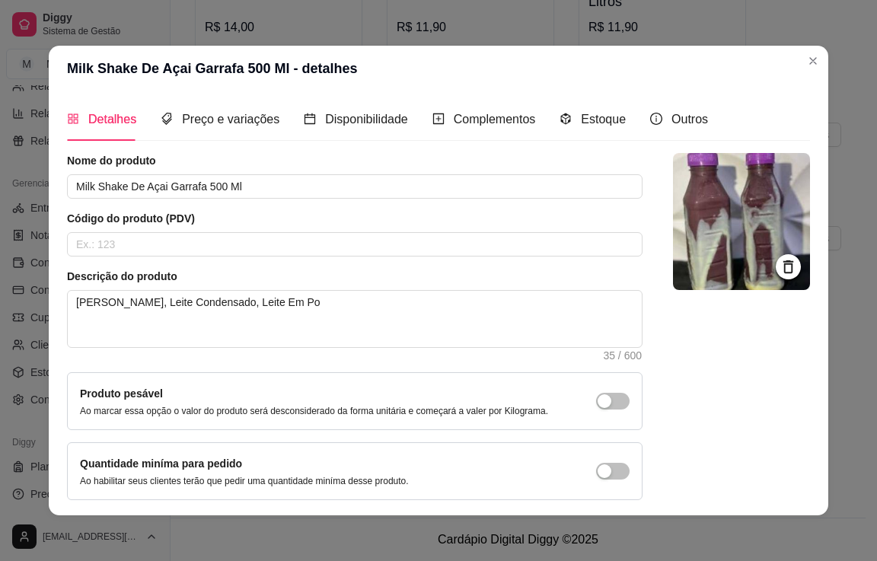
scroll to position [59, 0]
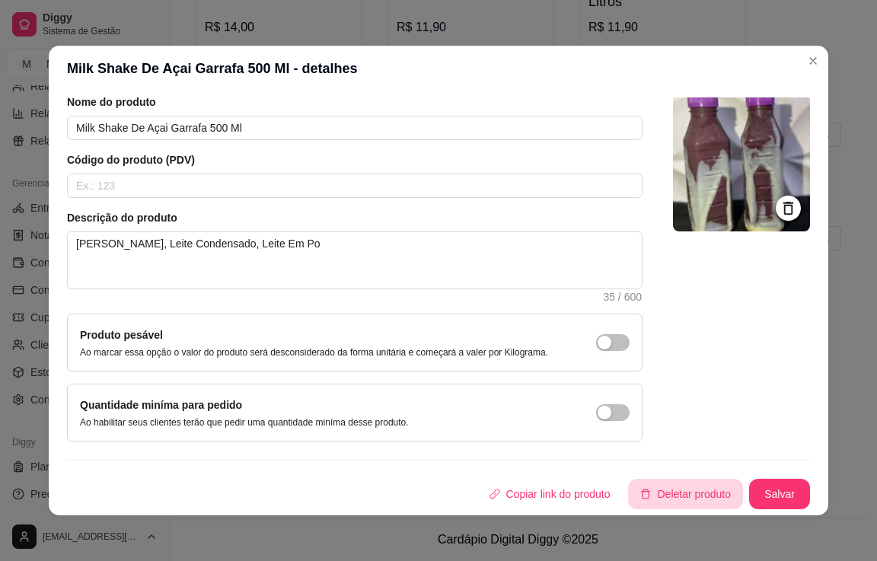
click at [676, 496] on button "Deletar produto" at bounding box center [685, 494] width 115 height 30
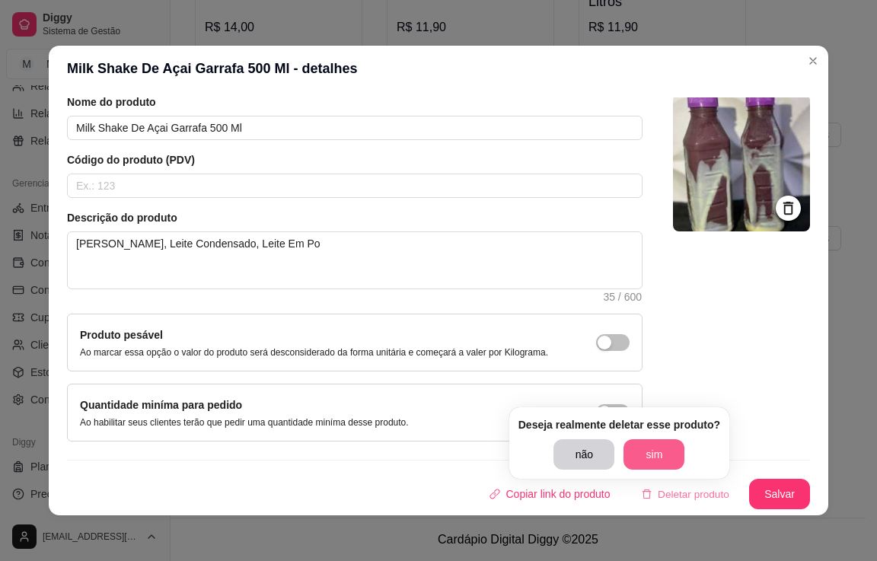
click at [670, 448] on button "sim" at bounding box center [653, 454] width 61 height 30
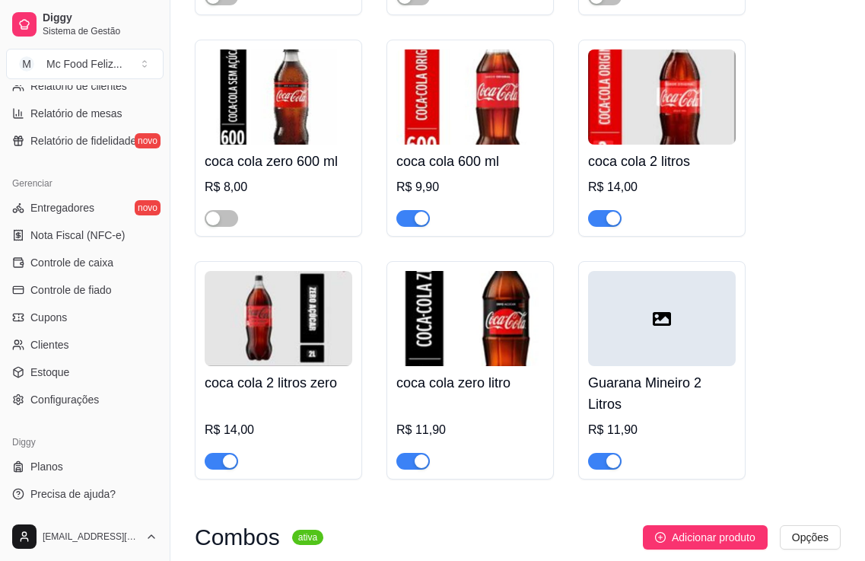
scroll to position [2925, 0]
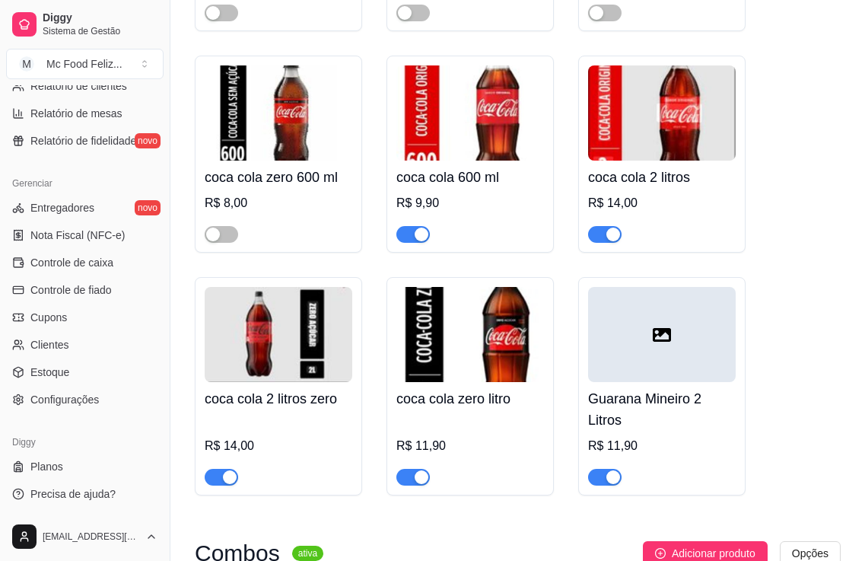
click at [260, 455] on div "R$ 14,00" at bounding box center [279, 446] width 148 height 18
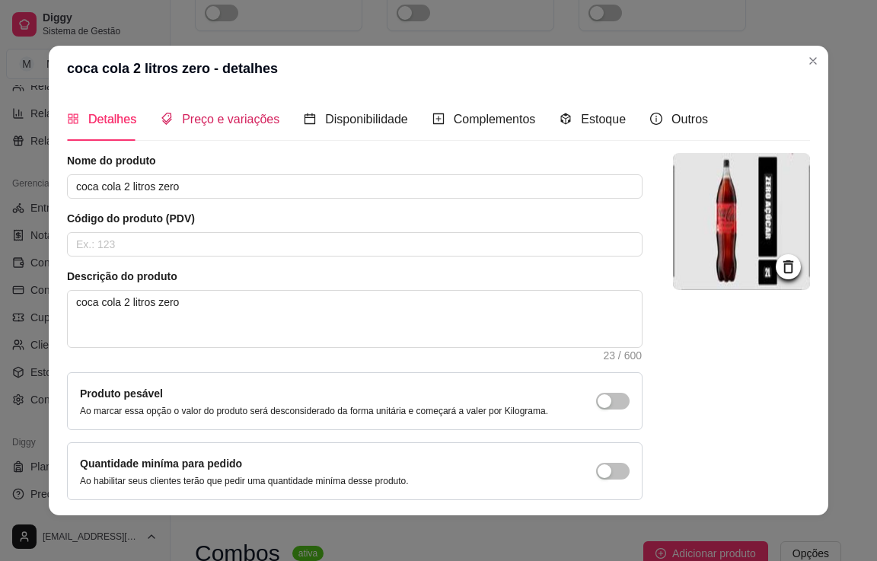
click at [221, 125] on span "Preço e variações" at bounding box center [230, 119] width 97 height 13
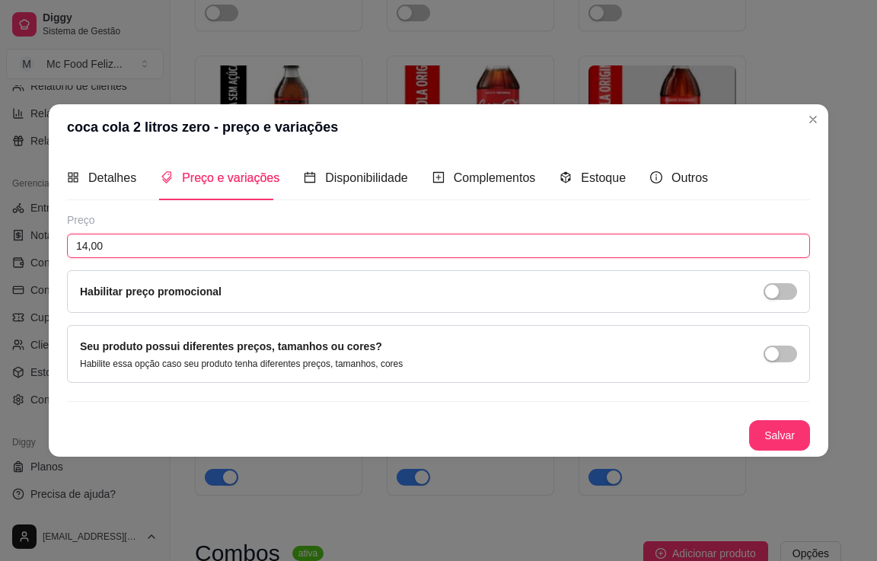
click at [116, 246] on input "14,00" at bounding box center [438, 246] width 743 height 24
type input "16,00"
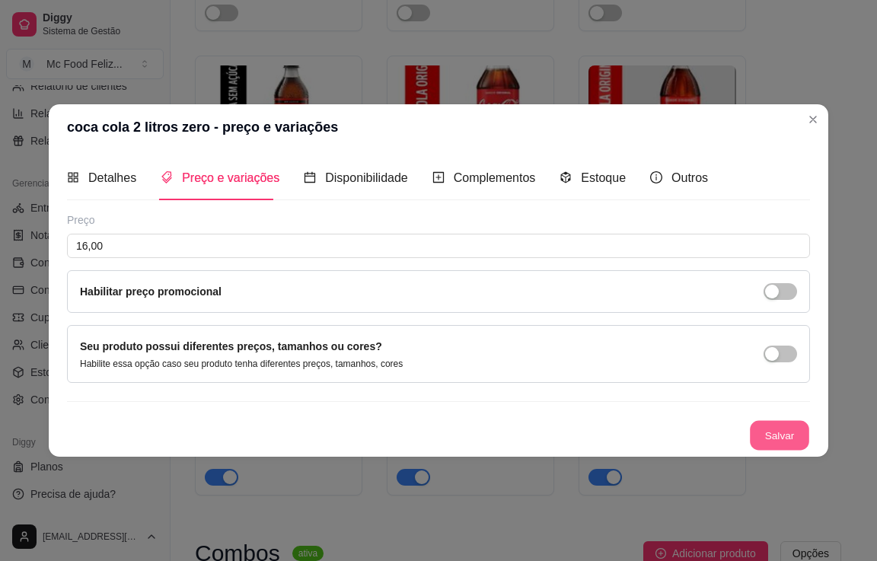
click at [769, 432] on button "Salvar" at bounding box center [779, 435] width 59 height 30
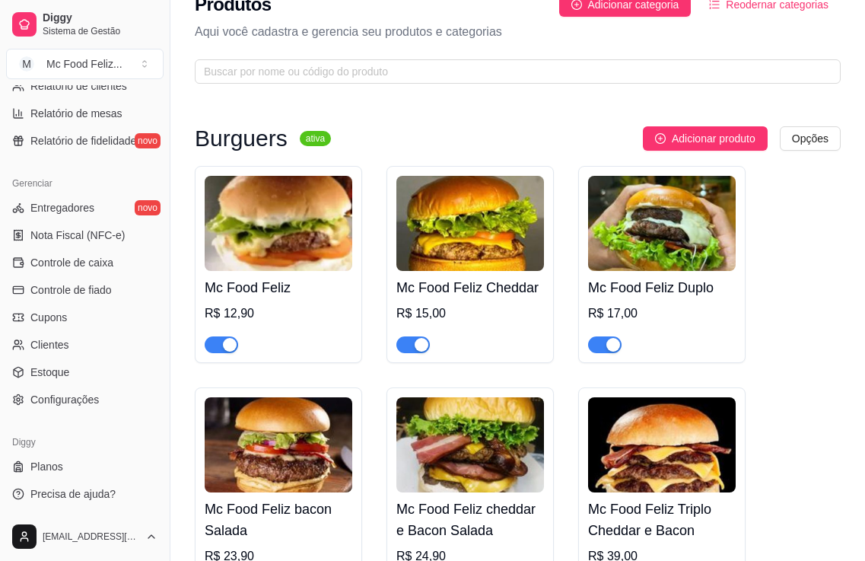
scroll to position [0, 0]
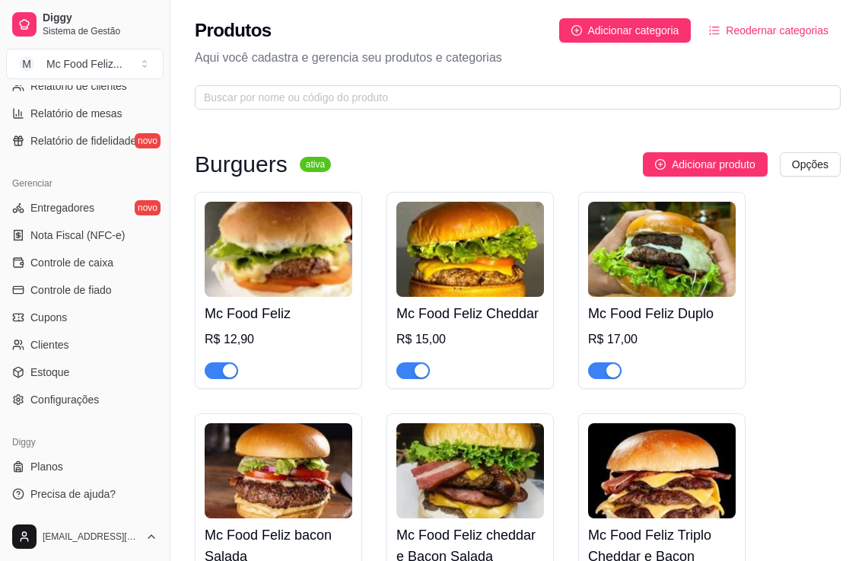
click at [266, 342] on div "R$ 12,90" at bounding box center [279, 339] width 148 height 18
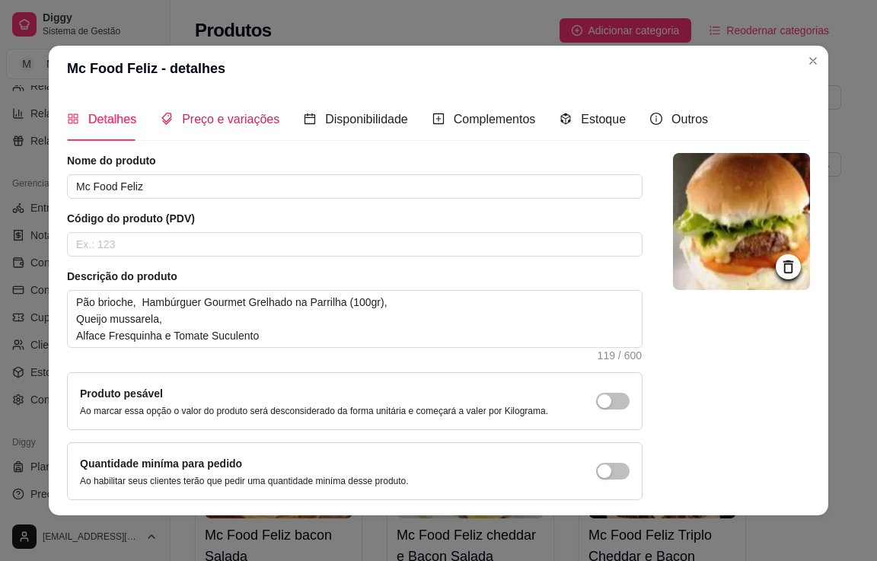
click at [201, 120] on span "Preço e variações" at bounding box center [230, 119] width 97 height 13
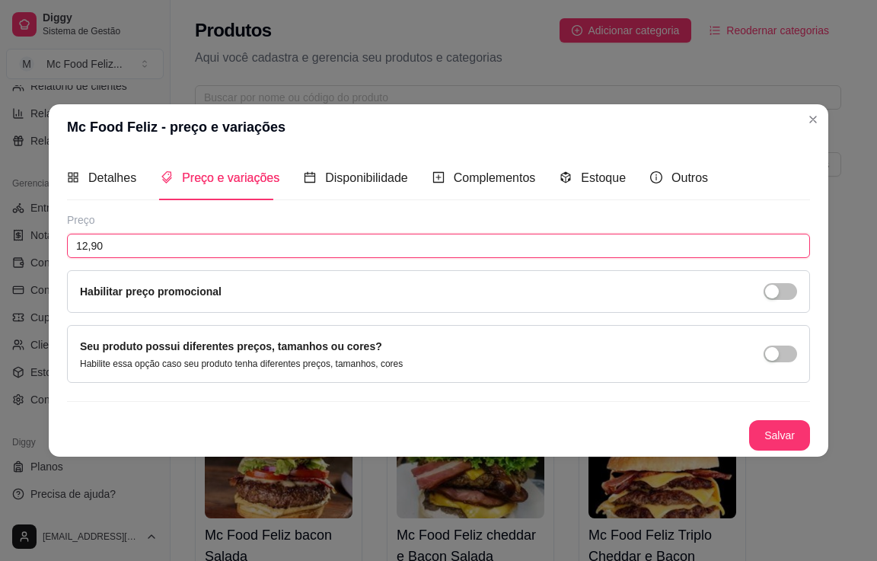
click at [149, 250] on input "12,90" at bounding box center [438, 246] width 743 height 24
type input "10,00"
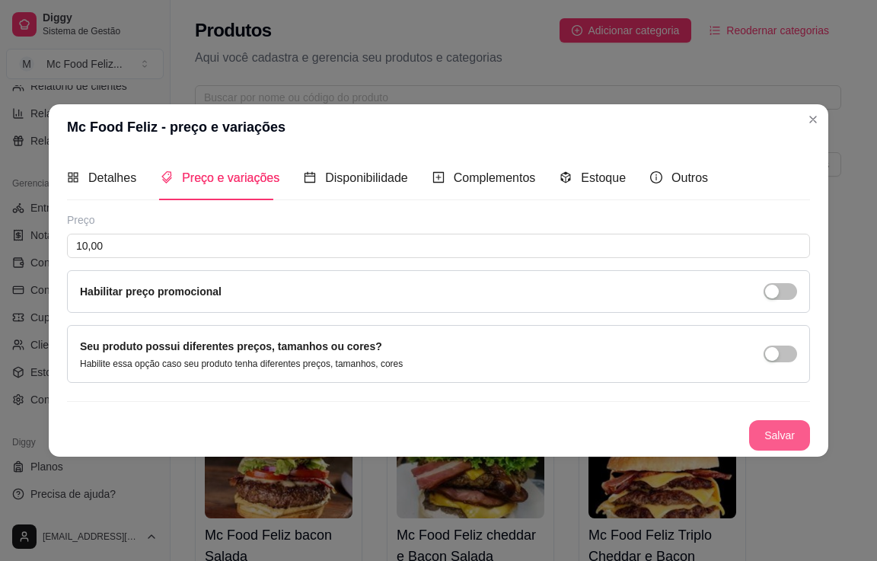
click at [765, 430] on button "Salvar" at bounding box center [779, 435] width 61 height 30
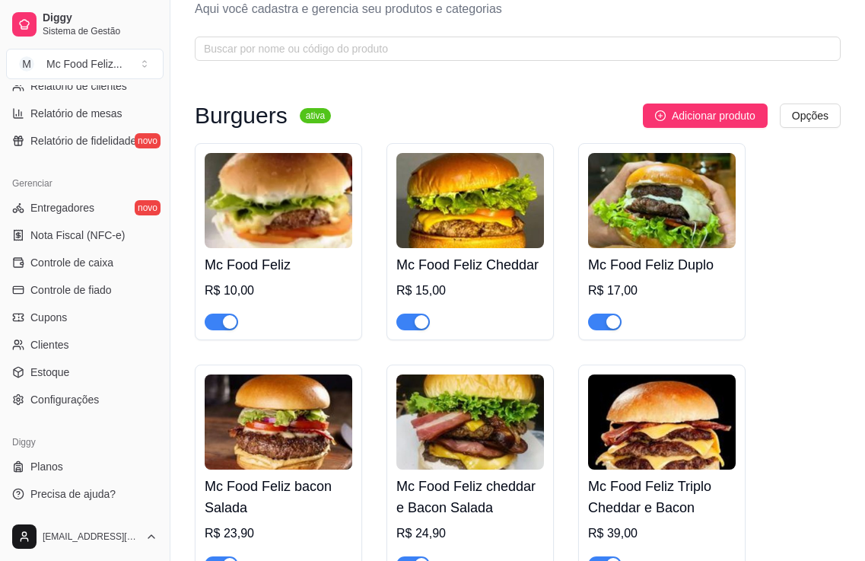
scroll to position [76, 0]
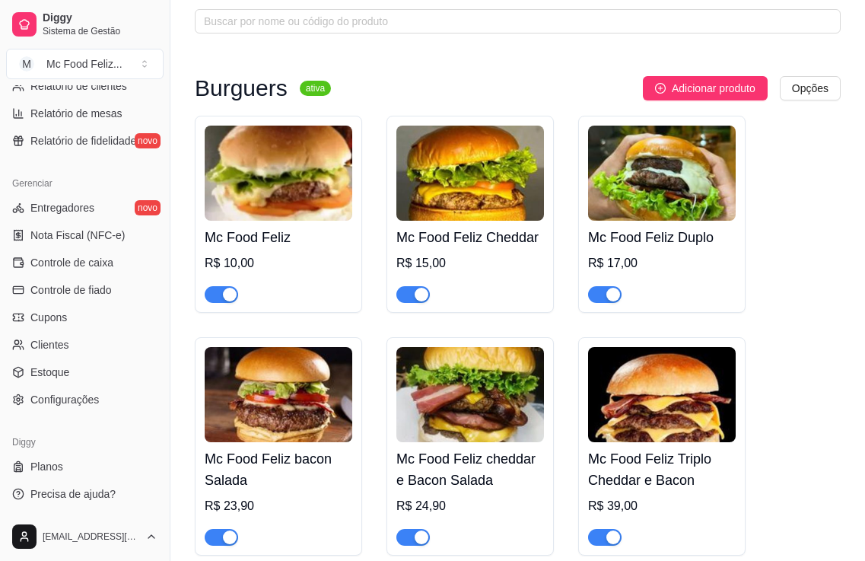
click at [462, 258] on div "R$ 15,00" at bounding box center [470, 263] width 148 height 18
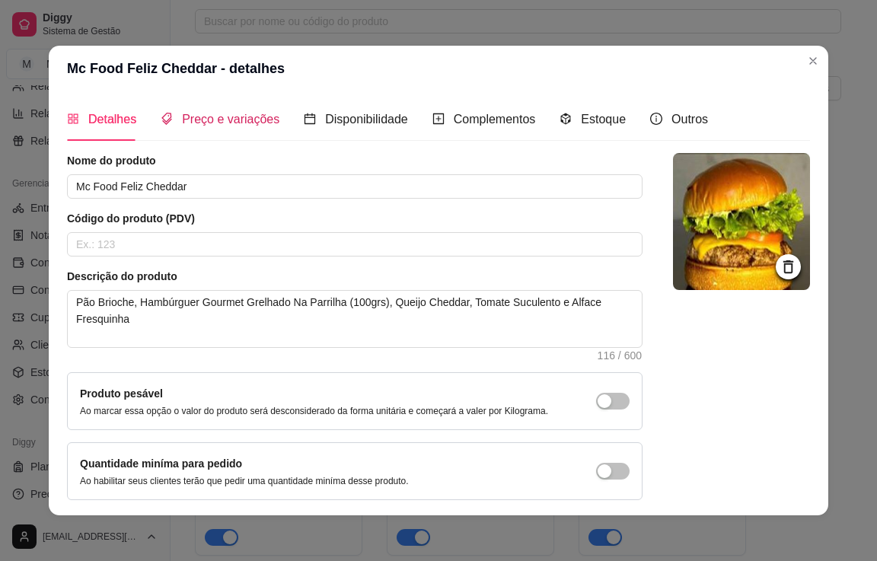
click at [195, 119] on span "Preço e variações" at bounding box center [230, 119] width 97 height 13
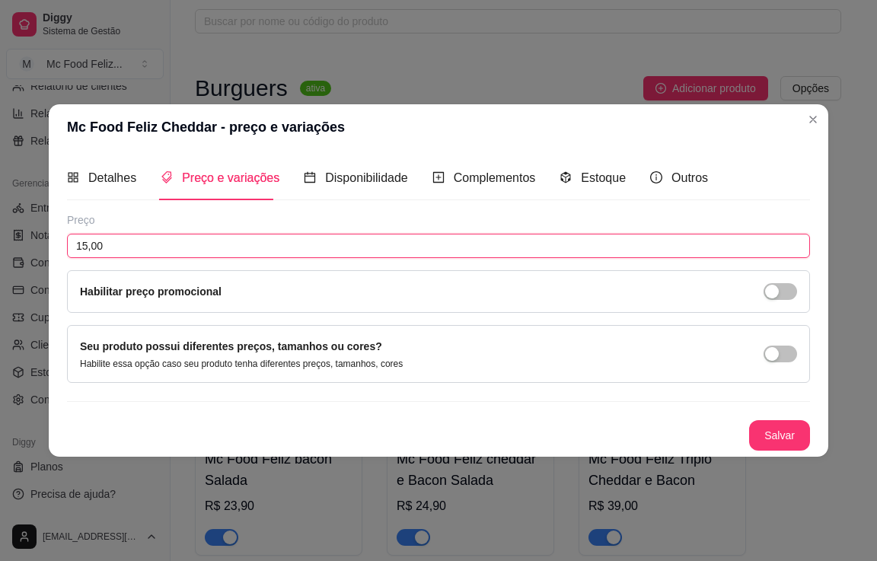
click at [167, 243] on input "15,00" at bounding box center [438, 246] width 743 height 24
type input "14,00"
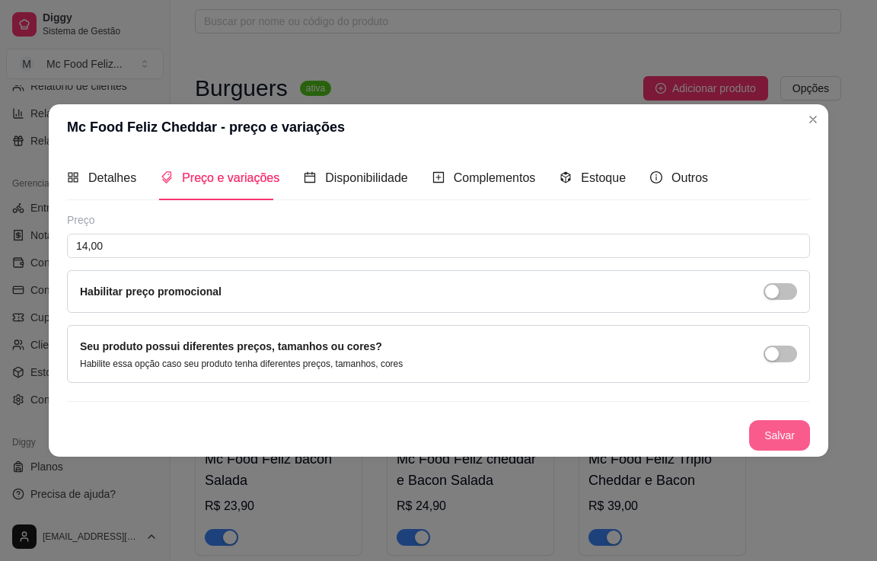
click at [772, 434] on button "Salvar" at bounding box center [779, 435] width 61 height 30
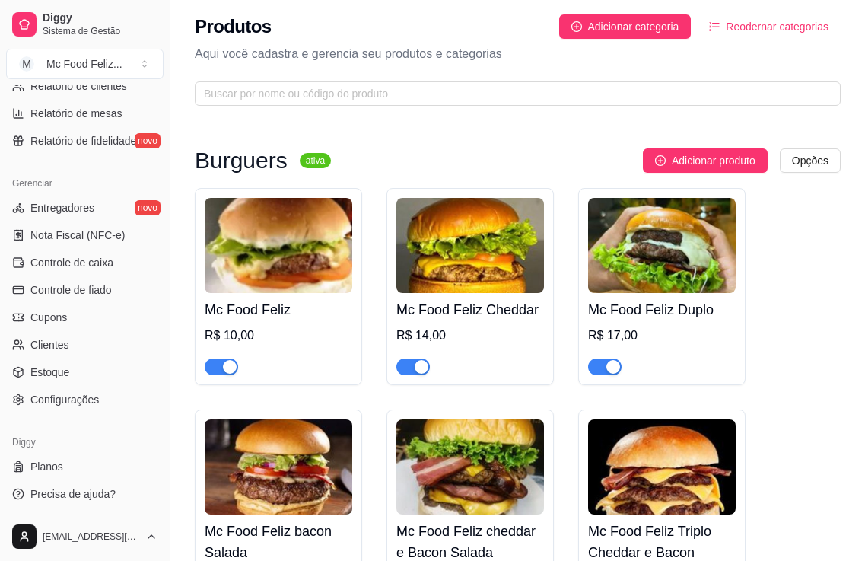
scroll to position [0, 0]
